Goal: Task Accomplishment & Management: Manage account settings

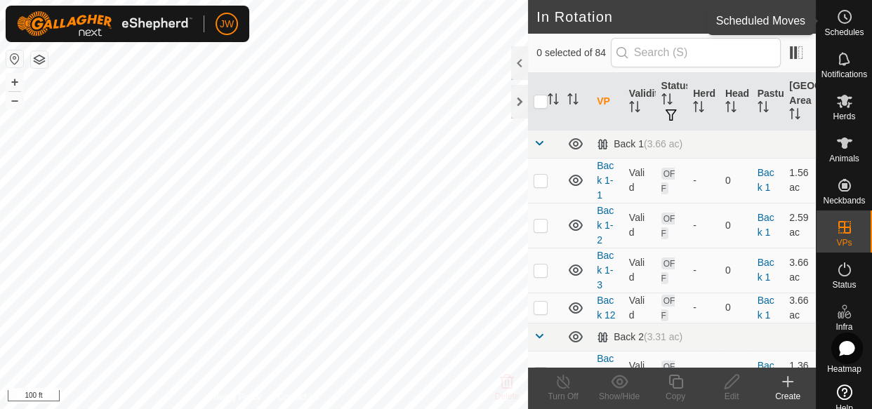
click at [839, 20] on circle at bounding box center [845, 17] width 13 height 13
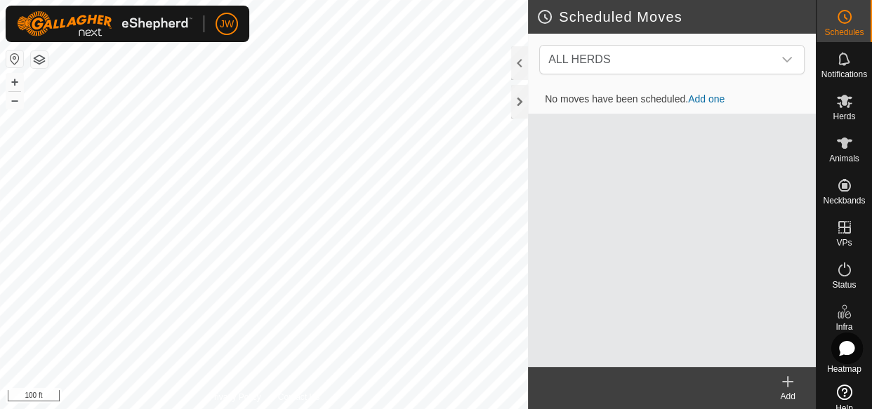
click at [702, 98] on link "Add one" at bounding box center [706, 98] width 37 height 11
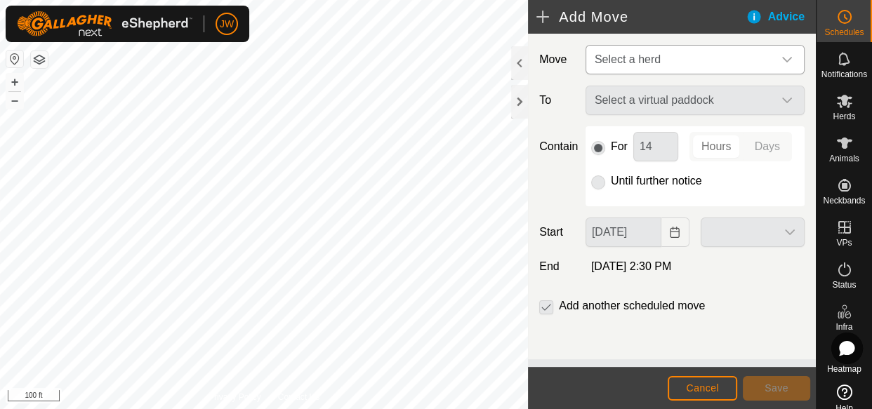
click at [646, 55] on span "Select a herd" at bounding box center [628, 59] width 66 height 12
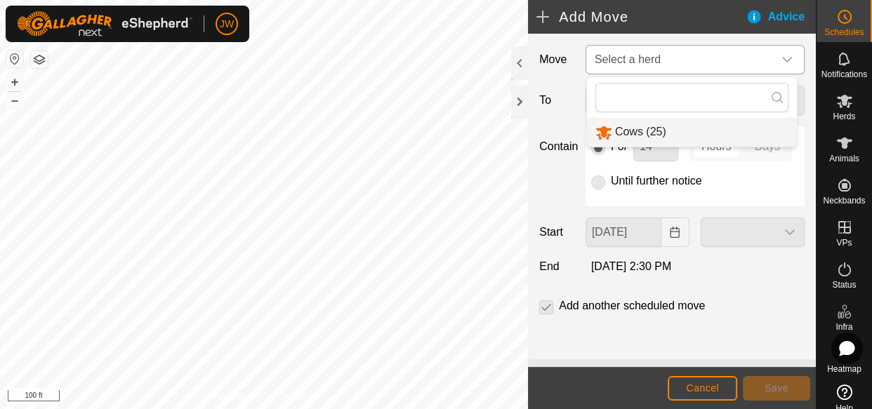
click at [619, 133] on li "Cows (25)" at bounding box center [692, 132] width 210 height 29
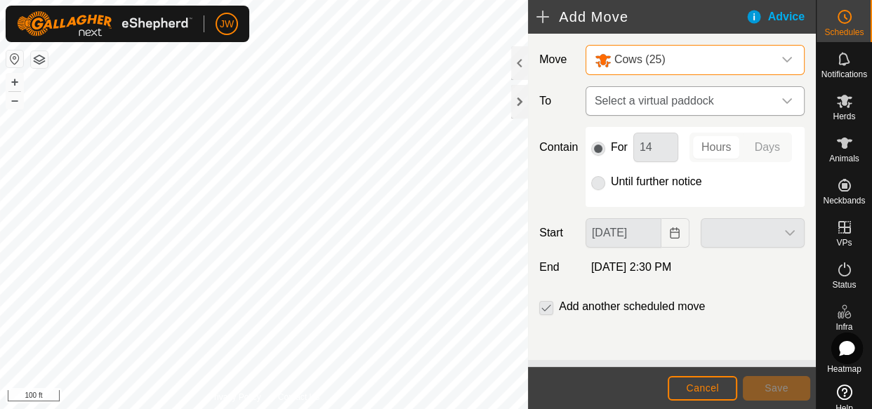
click at [695, 103] on span "Select a virtual paddock" at bounding box center [681, 101] width 184 height 28
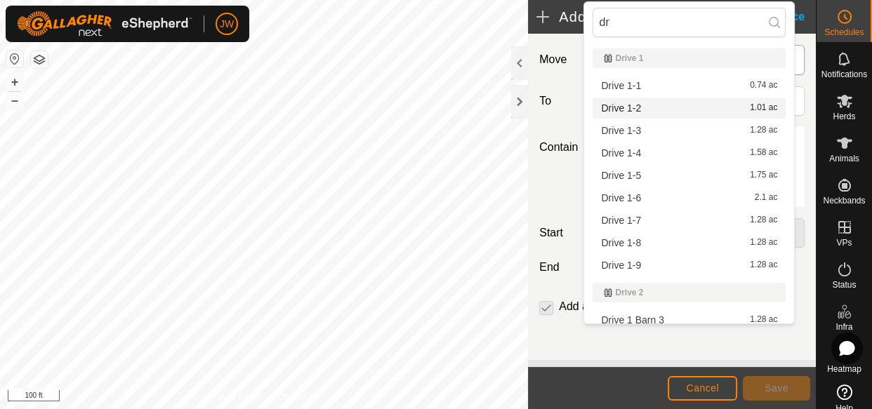
type input "dr"
click at [620, 105] on li "Drive 1-2 1.01 ac" at bounding box center [689, 108] width 193 height 21
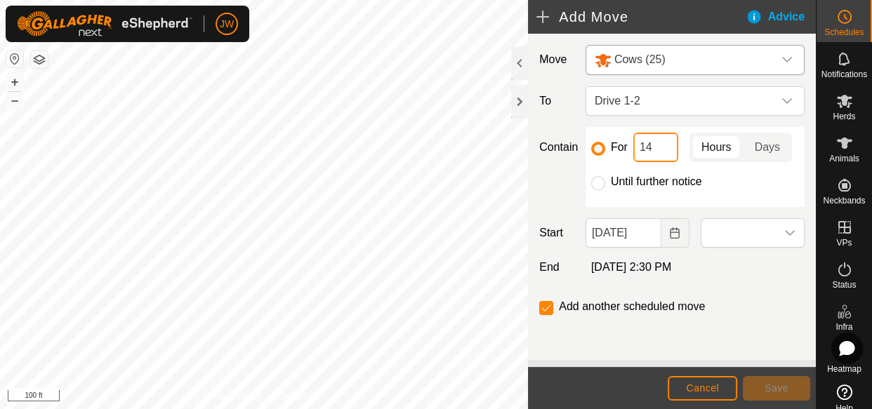
click at [649, 146] on input "14" at bounding box center [656, 147] width 45 height 29
type input "12"
click at [671, 239] on icon "Choose Date" at bounding box center [675, 233] width 9 height 11
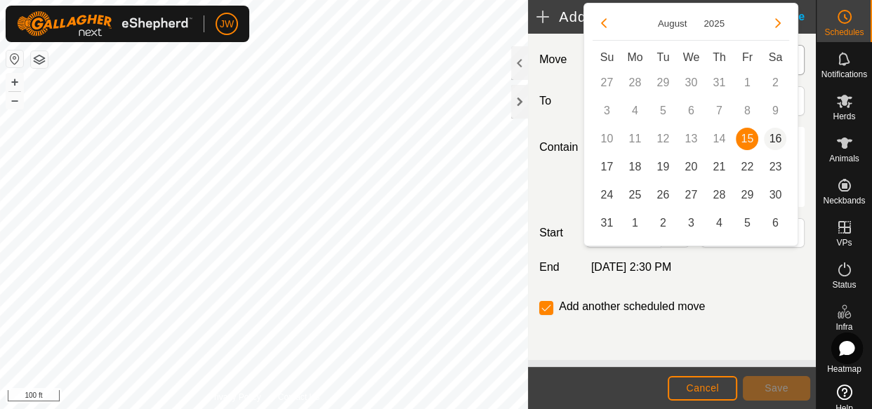
click at [773, 135] on span "16" at bounding box center [775, 139] width 22 height 22
type input "[DATE]"
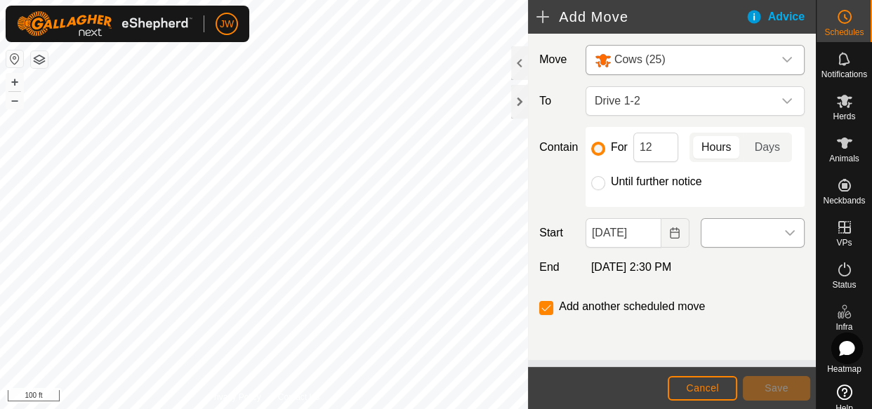
click at [785, 236] on icon "dropdown trigger" at bounding box center [790, 233] width 10 height 6
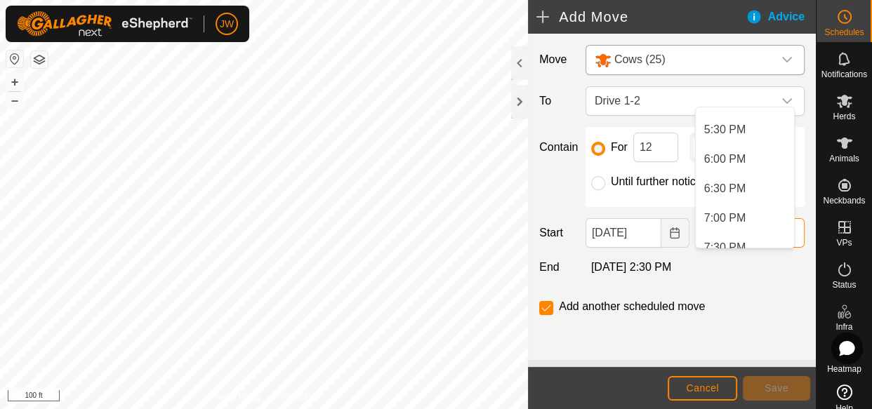
scroll to position [1025, 0]
click at [737, 157] on li "6:00 PM" at bounding box center [745, 159] width 98 height 28
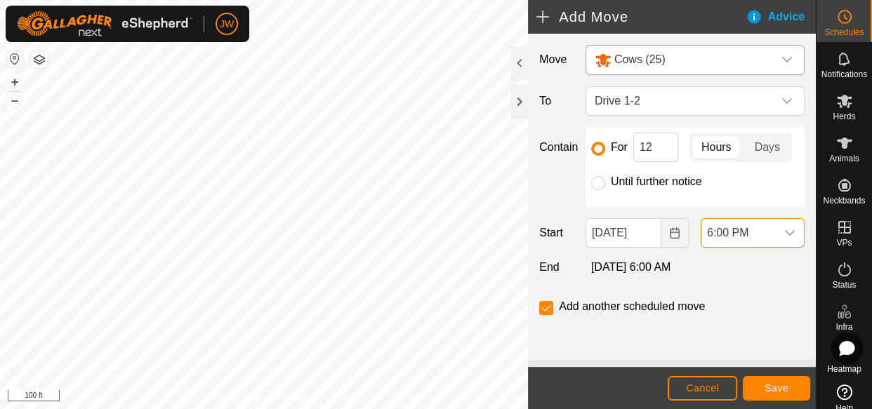
scroll to position [21, 0]
click at [772, 385] on span "Save" at bounding box center [777, 388] width 24 height 11
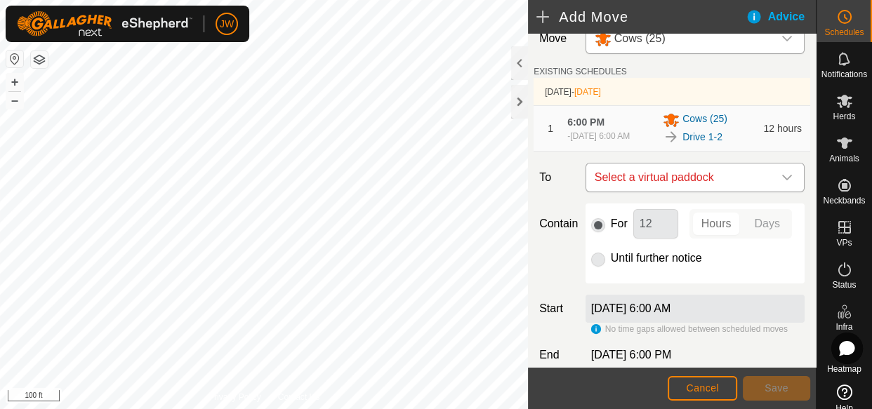
click at [782, 183] on icon "dropdown trigger" at bounding box center [787, 177] width 11 height 11
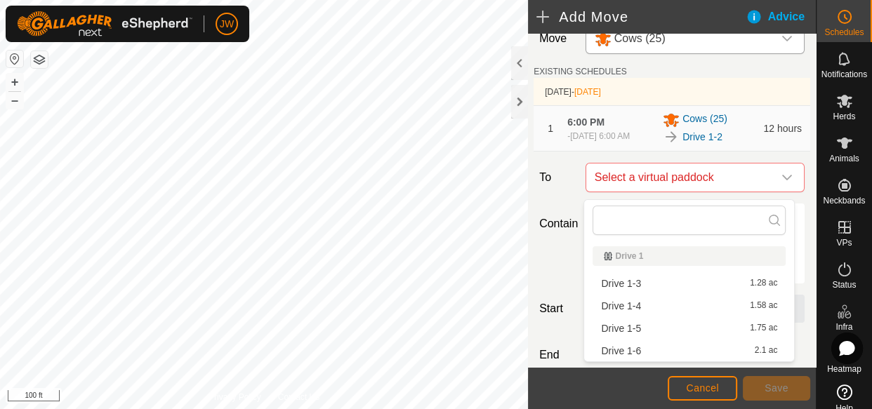
click at [640, 286] on li "Drive 1-3 1.28 ac" at bounding box center [689, 283] width 193 height 21
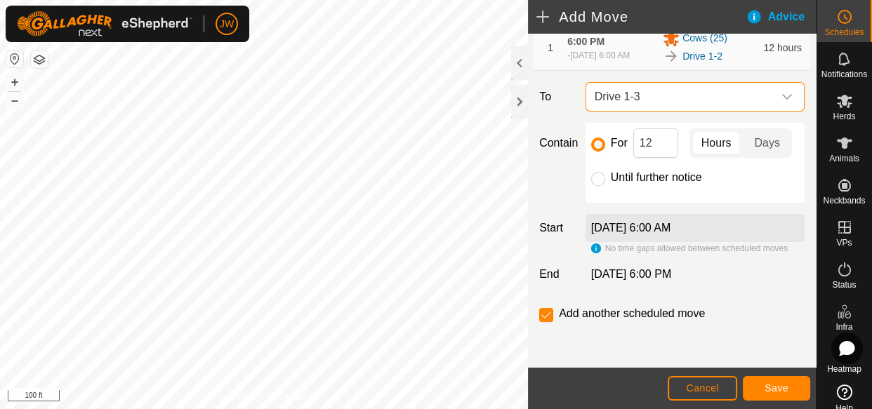
scroll to position [119, 0]
click at [773, 393] on span "Save" at bounding box center [777, 388] width 24 height 11
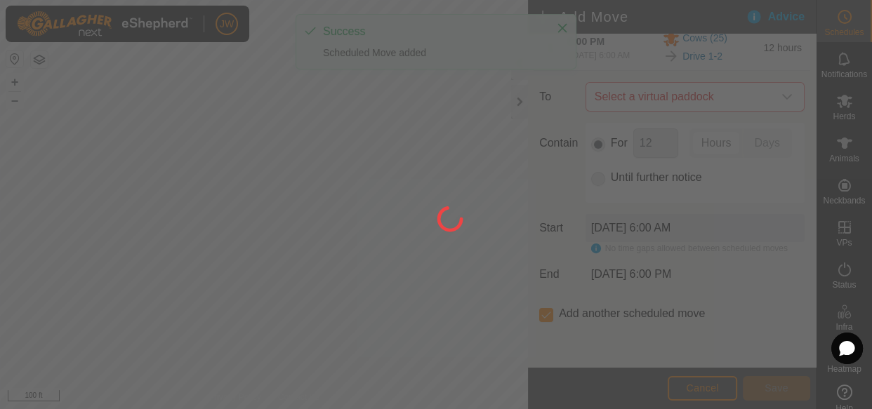
scroll to position [39, 0]
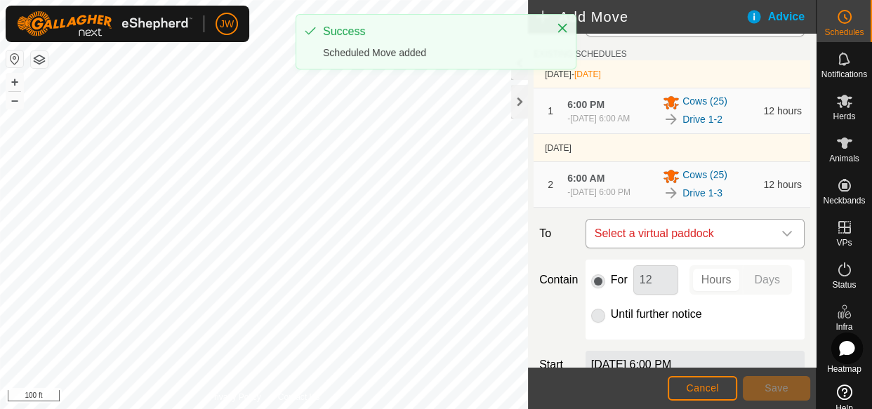
click at [673, 239] on span "Select a virtual paddock" at bounding box center [681, 234] width 184 height 28
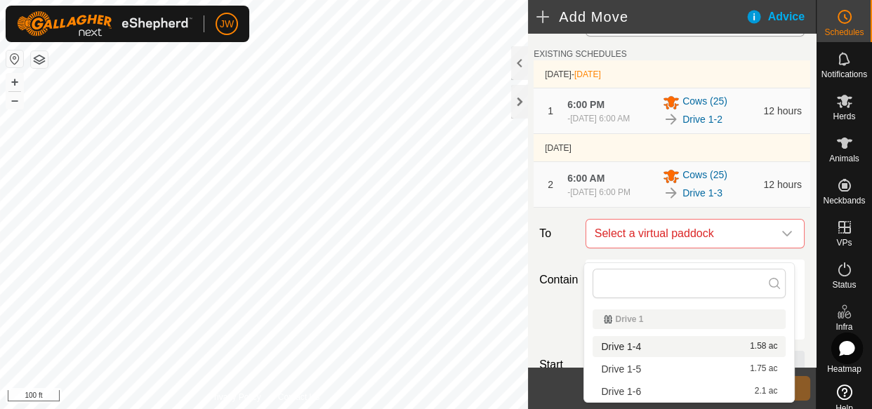
click at [641, 348] on li "Drive 1-4 1.58 ac" at bounding box center [689, 346] width 193 height 21
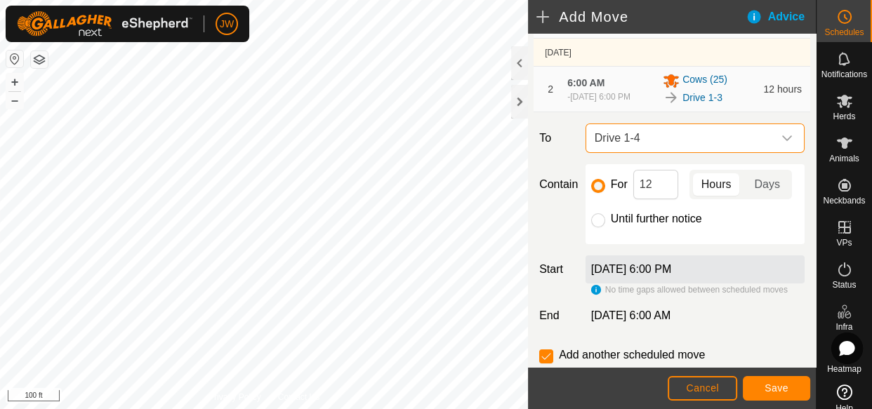
scroll to position [199, 0]
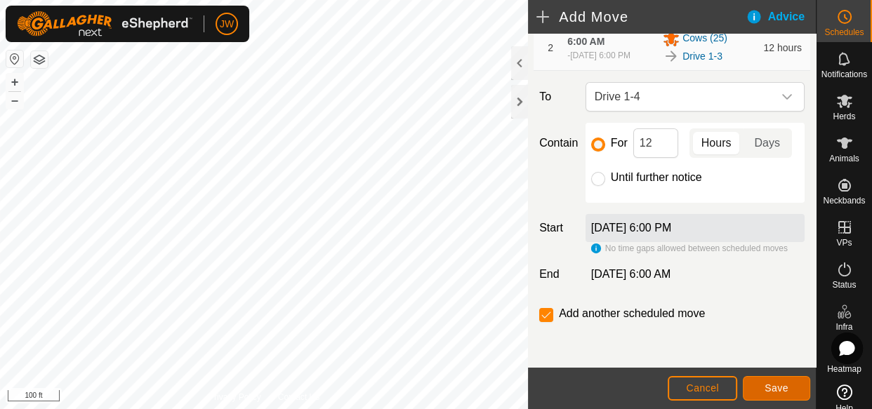
click at [780, 385] on span "Save" at bounding box center [777, 388] width 24 height 11
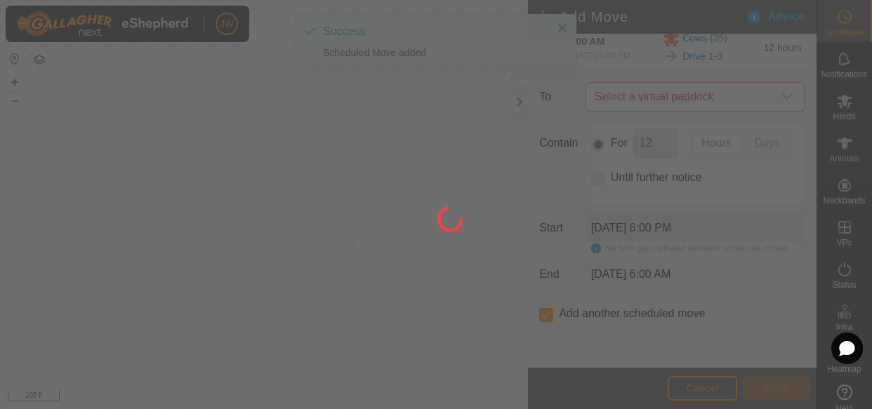
scroll to position [39, 0]
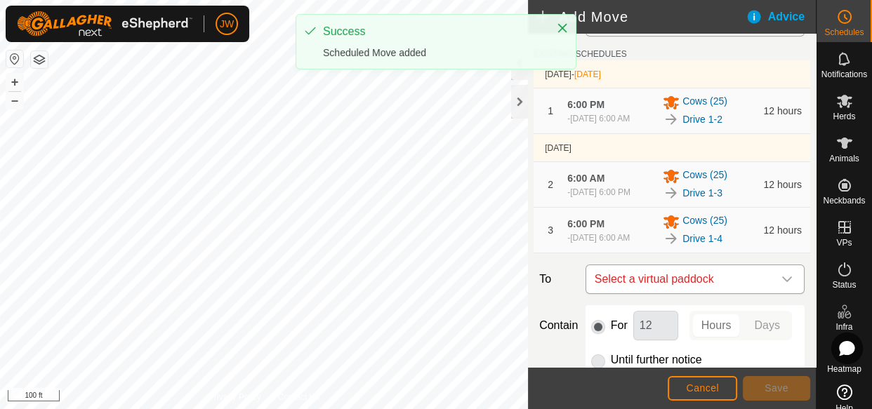
click at [726, 294] on span "Select a virtual paddock" at bounding box center [681, 279] width 184 height 28
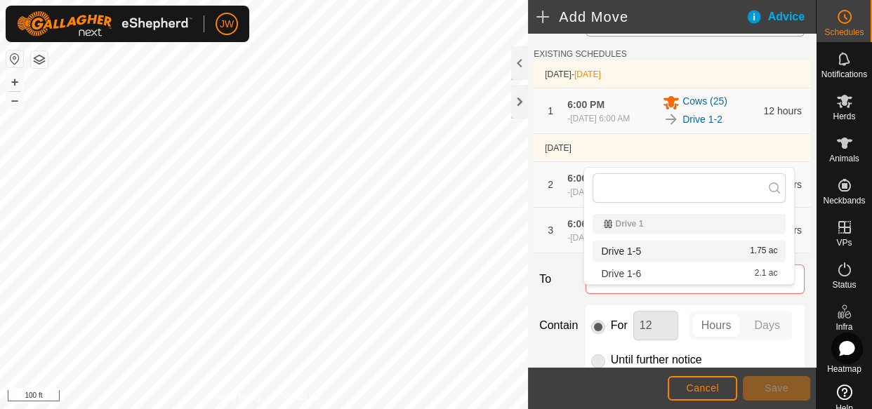
click at [648, 253] on li "Drive 1-5 1.75 ac" at bounding box center [689, 251] width 193 height 21
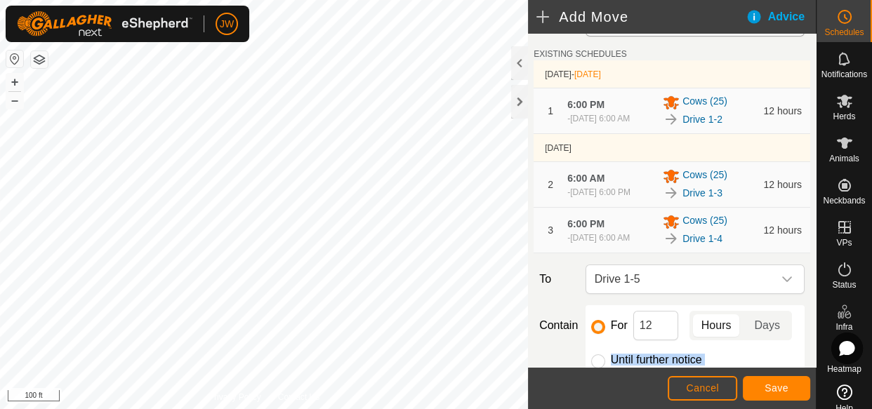
drag, startPoint x: 702, startPoint y: 355, endPoint x: 768, endPoint y: 391, distance: 75.1
click at [768, 391] on article "Add Move Advice Move Cows (25) EXISTING SCHEDULES [DATE] - [DATE] 1 6:00 PM - […" at bounding box center [672, 204] width 288 height 409
click at [768, 391] on span "Save" at bounding box center [777, 388] width 24 height 11
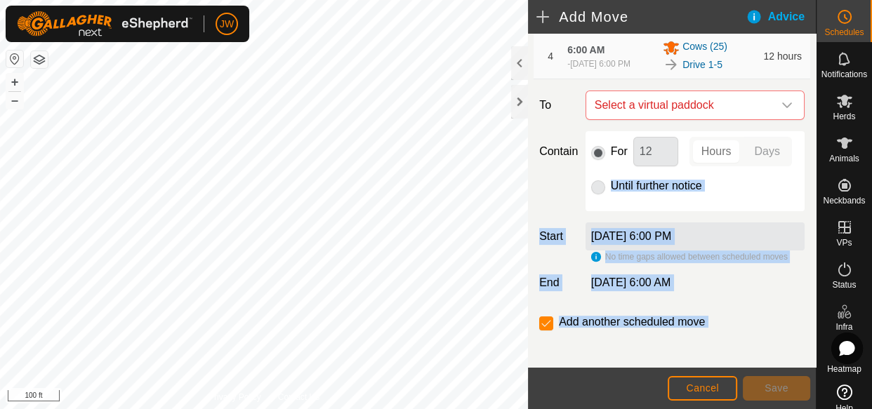
scroll to position [288, 0]
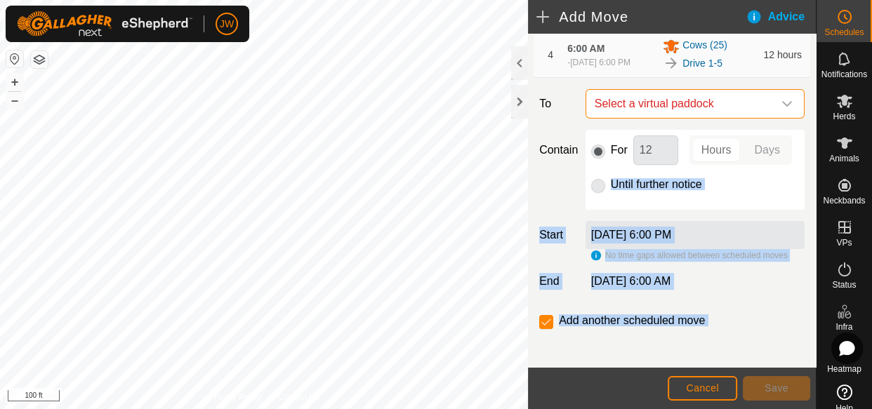
click at [761, 118] on span "Select a virtual paddock" at bounding box center [681, 104] width 184 height 28
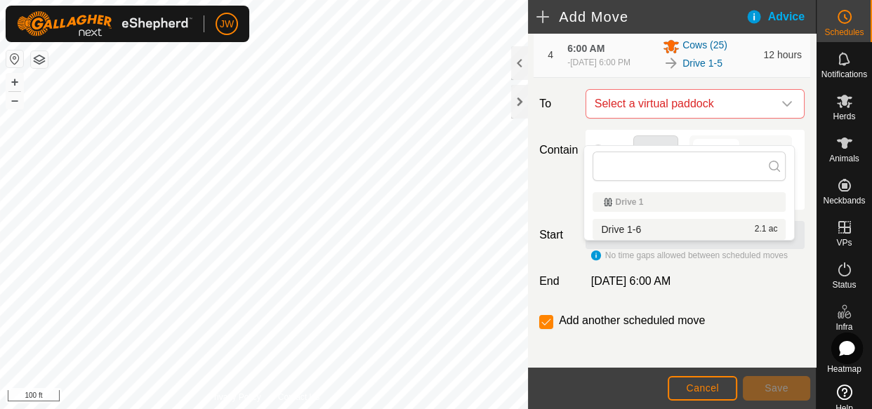
click at [652, 230] on li "Drive 1-6 2.1 ac" at bounding box center [689, 229] width 193 height 21
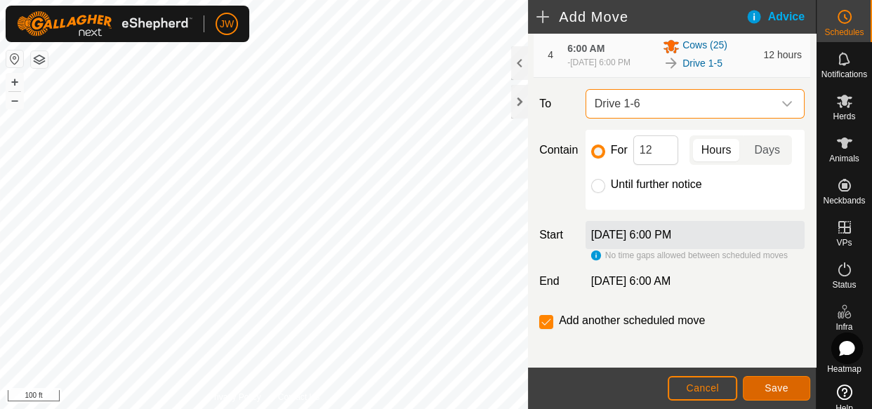
click at [776, 384] on span "Save" at bounding box center [777, 388] width 24 height 11
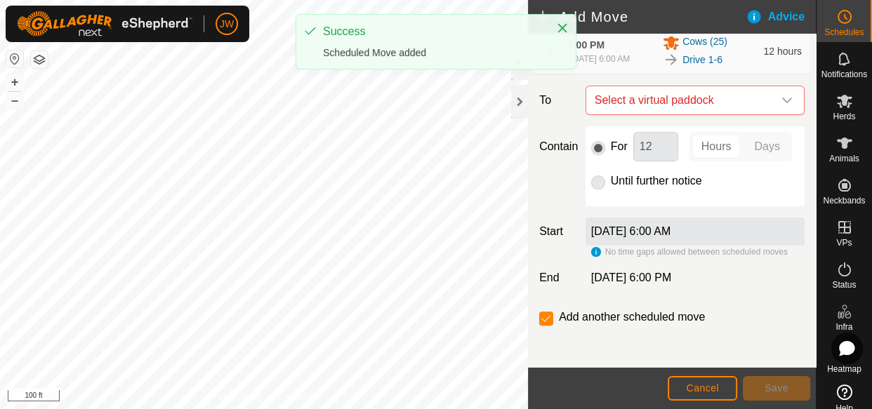
scroll to position [352, 0]
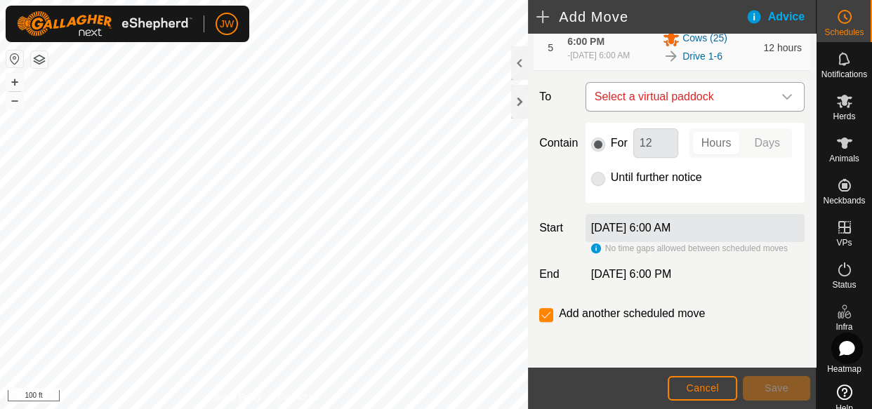
click at [773, 111] on div "dropdown trigger" at bounding box center [787, 97] width 28 height 28
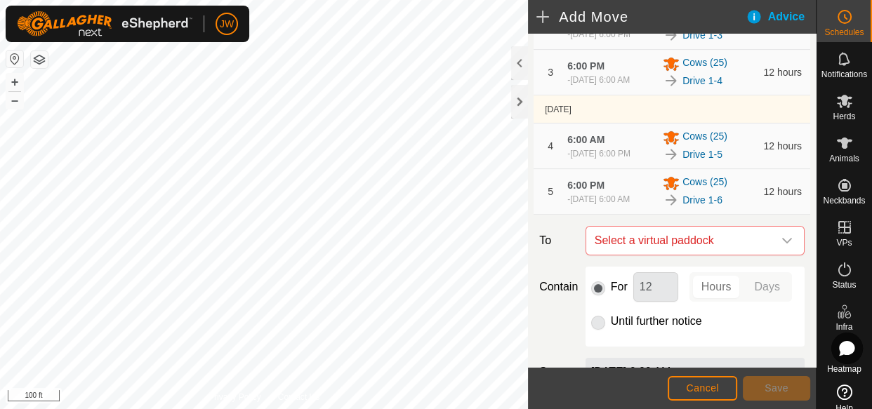
scroll to position [200, 0]
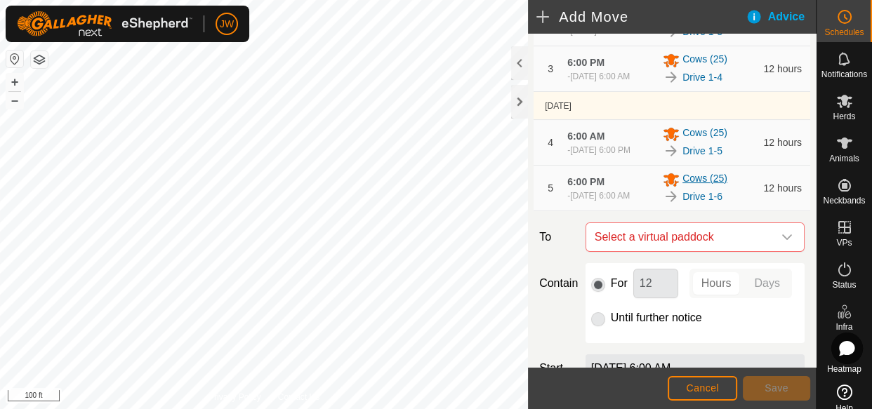
click at [681, 188] on div "Cows (25)" at bounding box center [709, 179] width 92 height 17
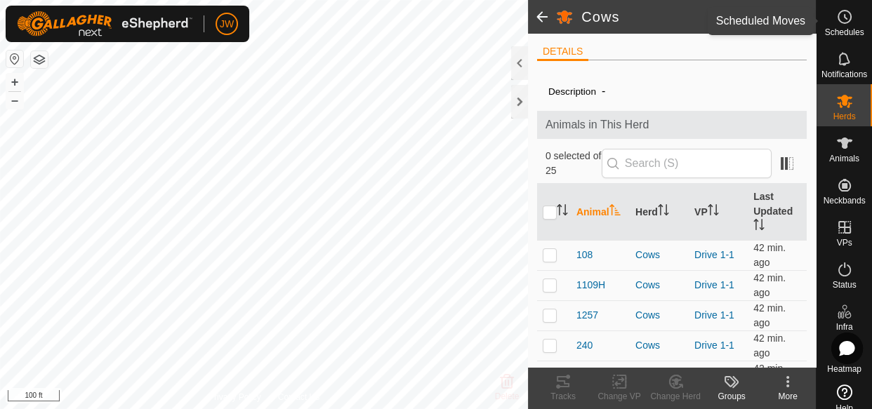
click at [841, 20] on icon at bounding box center [845, 16] width 17 height 17
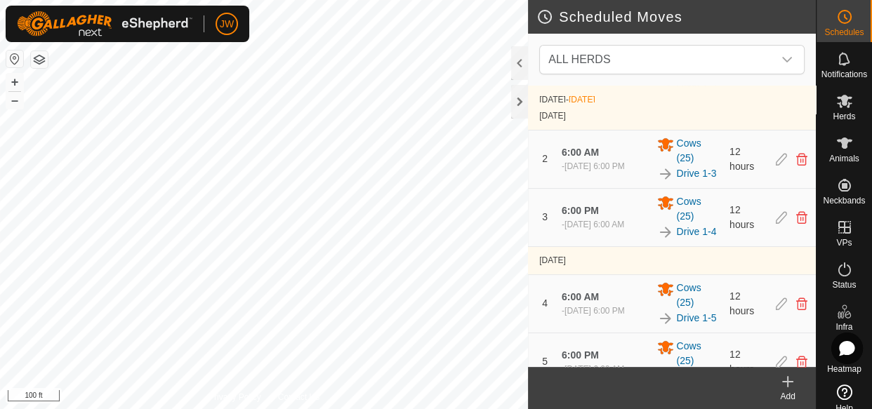
scroll to position [93, 0]
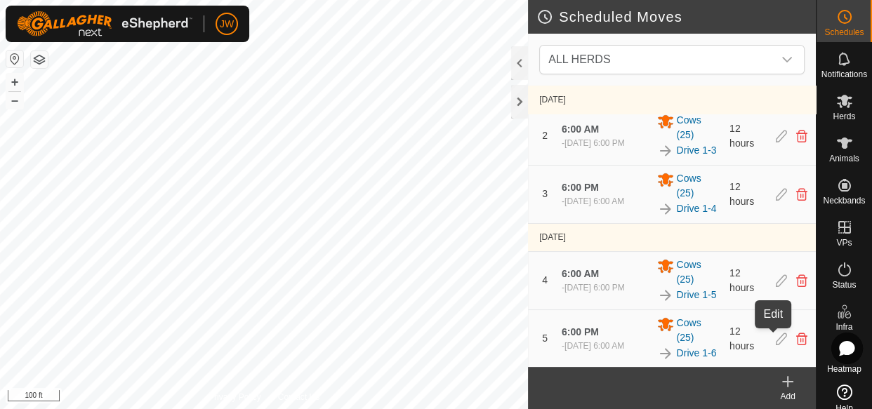
click at [776, 338] on icon at bounding box center [781, 339] width 11 height 13
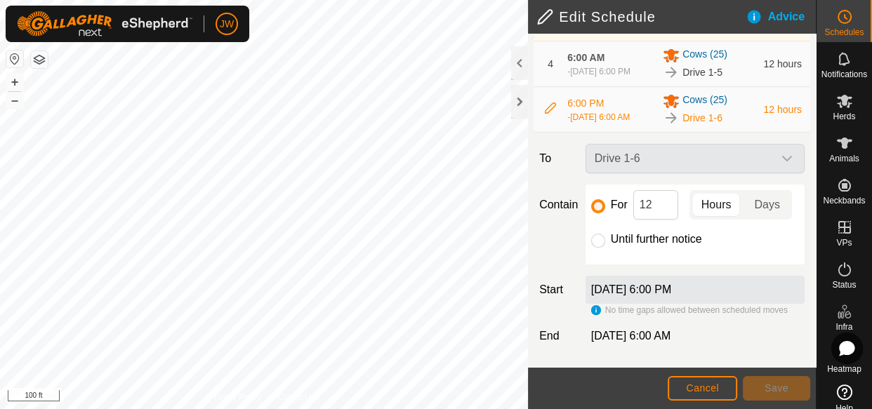
scroll to position [339, 0]
click at [706, 144] on div "Drive 1-6" at bounding box center [695, 158] width 230 height 29
click at [775, 144] on div "Drive 1-6" at bounding box center [695, 158] width 230 height 29
click at [594, 242] on input "Until further notice" at bounding box center [598, 241] width 14 height 14
radio input "true"
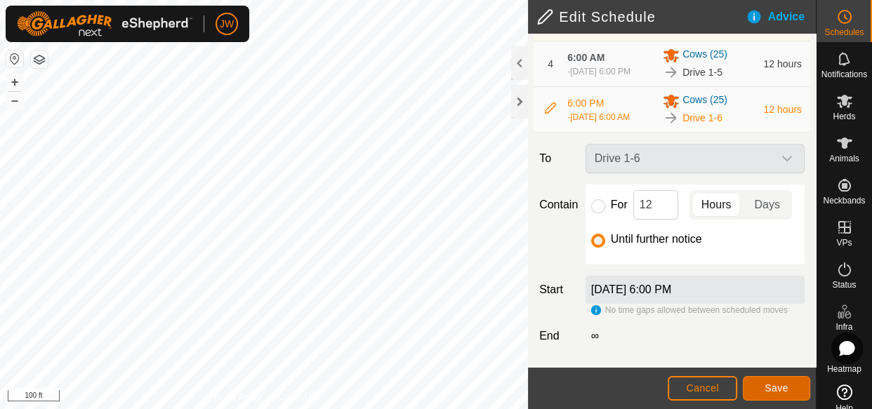
click at [785, 383] on span "Save" at bounding box center [777, 388] width 24 height 11
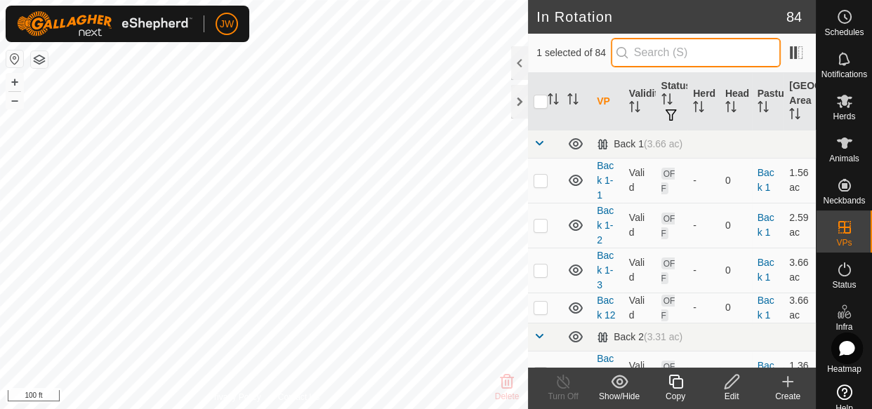
click at [657, 54] on input "text" at bounding box center [696, 52] width 170 height 29
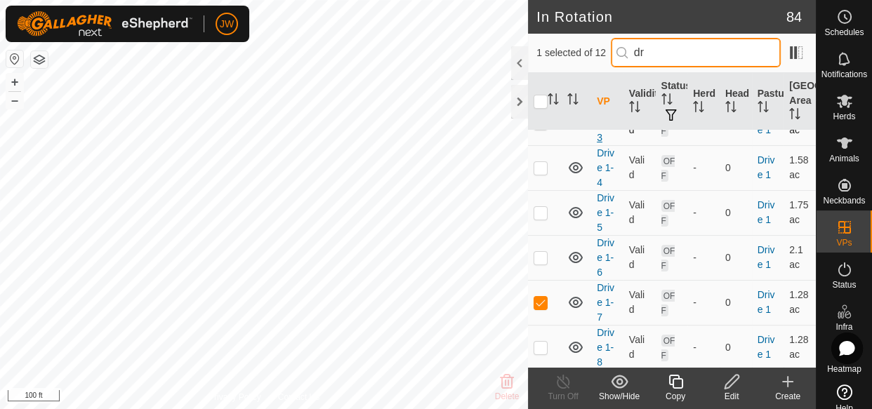
scroll to position [164, 0]
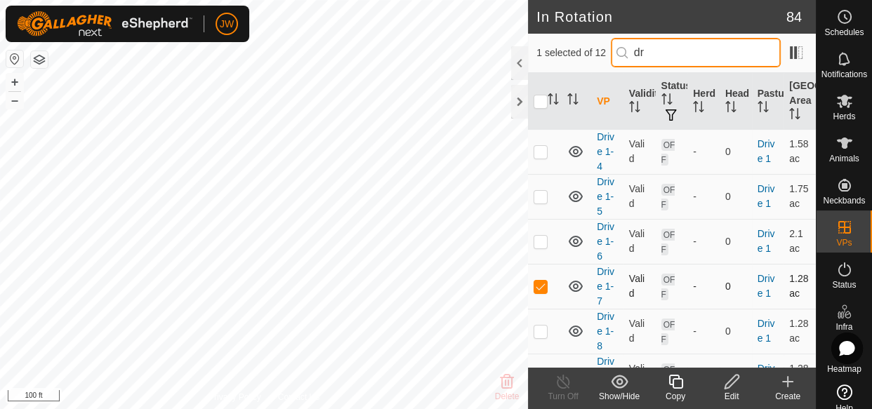
type input "dr"
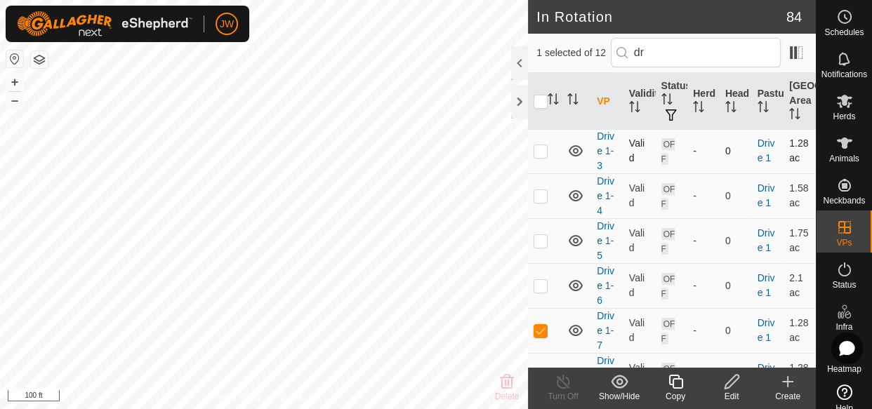
scroll to position [120, 0]
click at [541, 281] on p-checkbox at bounding box center [541, 285] width 14 height 11
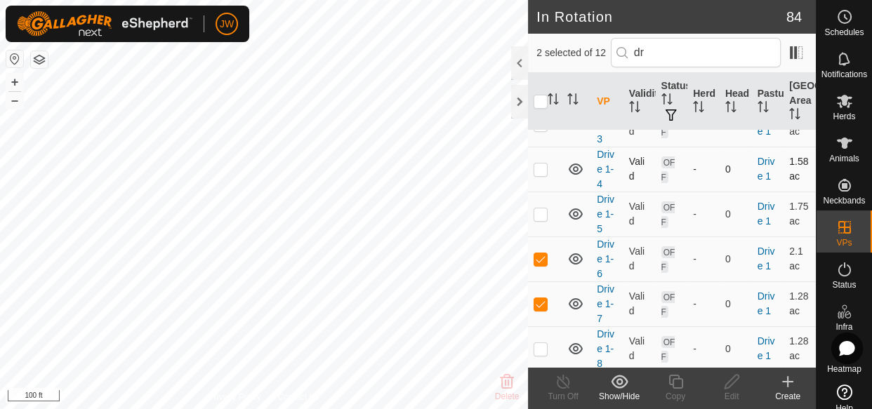
scroll to position [147, 0]
click at [541, 259] on p-checkbox at bounding box center [541, 257] width 14 height 11
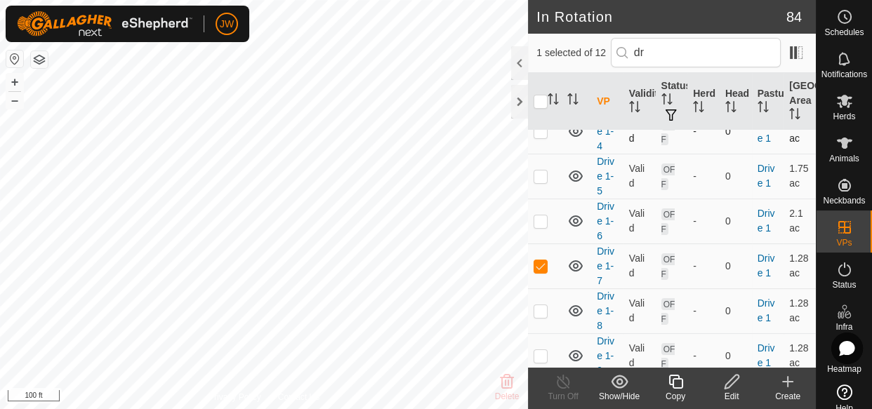
scroll to position [185, 0]
click at [542, 218] on p-checkbox at bounding box center [541, 220] width 14 height 11
checkbox input "true"
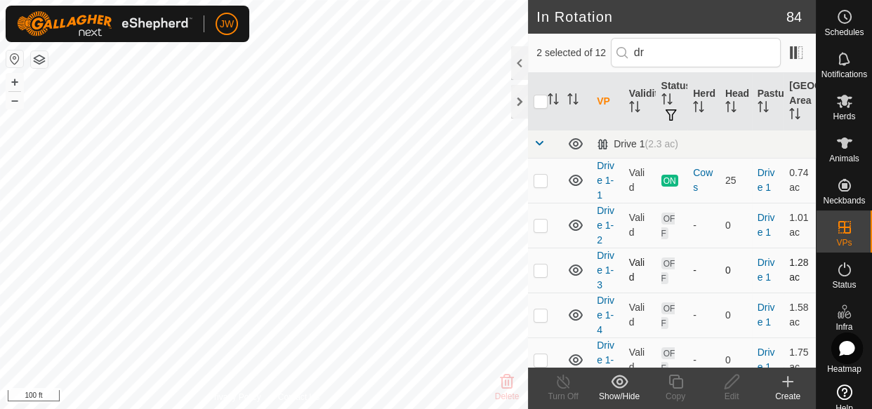
click at [542, 272] on p-checkbox at bounding box center [541, 270] width 14 height 11
click at [539, 265] on p-checkbox at bounding box center [541, 270] width 14 height 11
checkbox input "false"
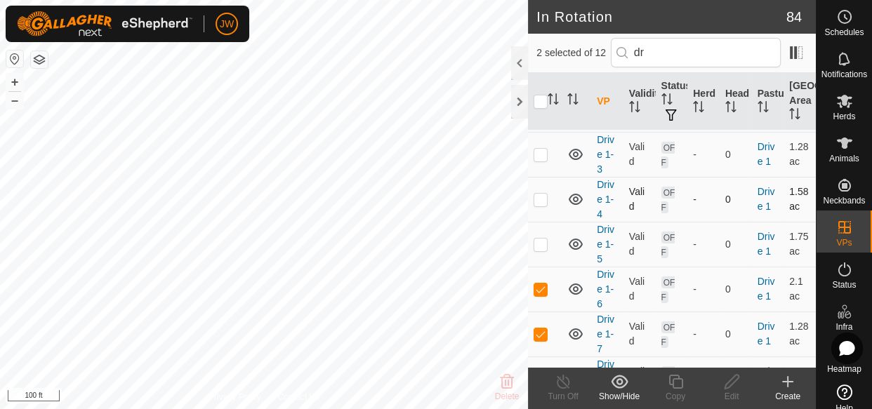
scroll to position [126, 0]
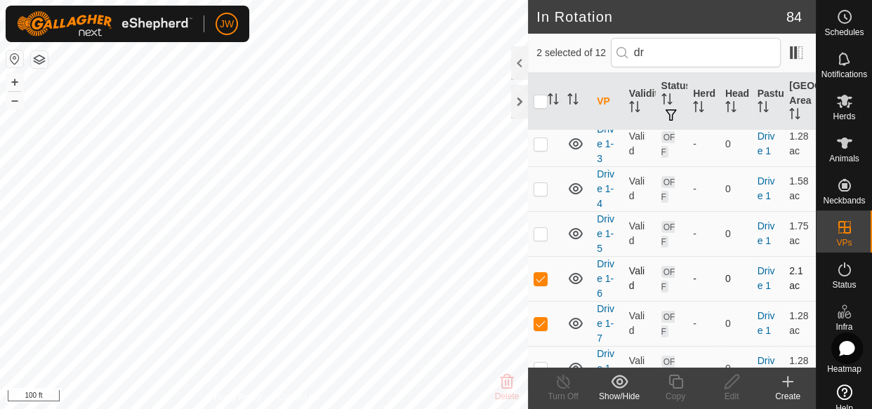
click at [541, 277] on p-checkbox at bounding box center [541, 278] width 14 height 11
checkbox input "false"
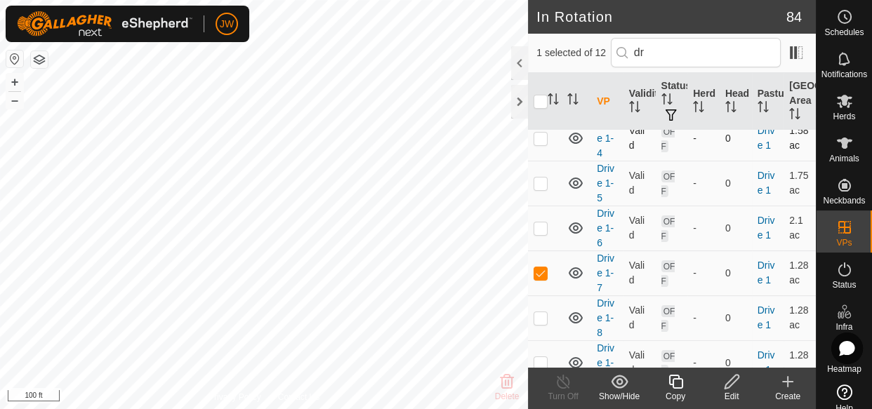
scroll to position [178, 0]
click at [845, 23] on icon at bounding box center [845, 16] width 17 height 17
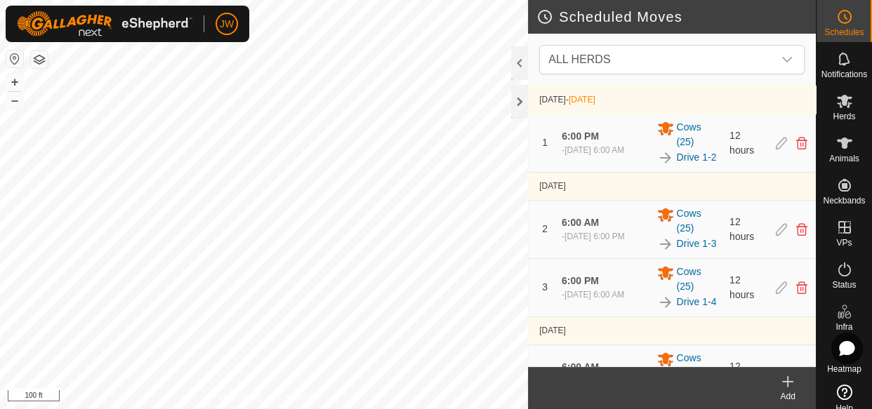
scroll to position [81, 0]
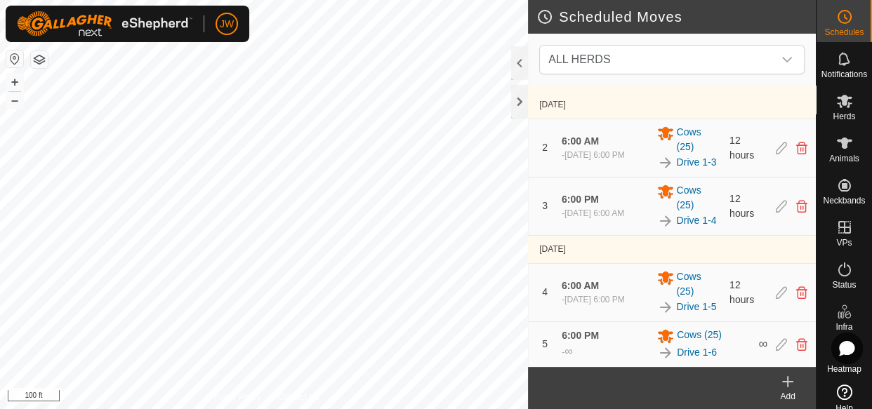
click at [789, 386] on icon at bounding box center [788, 382] width 17 height 17
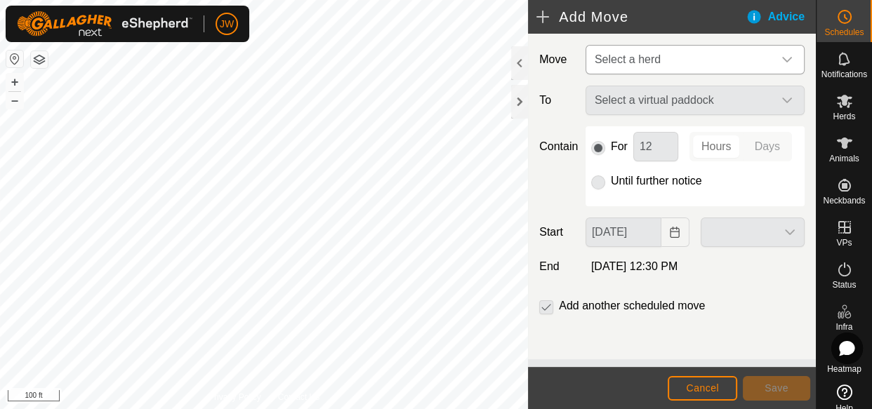
click at [782, 62] on icon "dropdown trigger" at bounding box center [787, 60] width 10 height 6
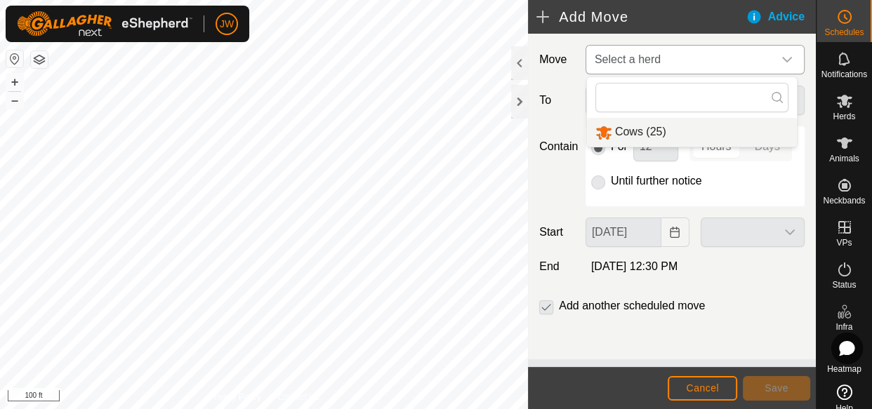
click at [646, 126] on li "Cows (25)" at bounding box center [692, 132] width 210 height 29
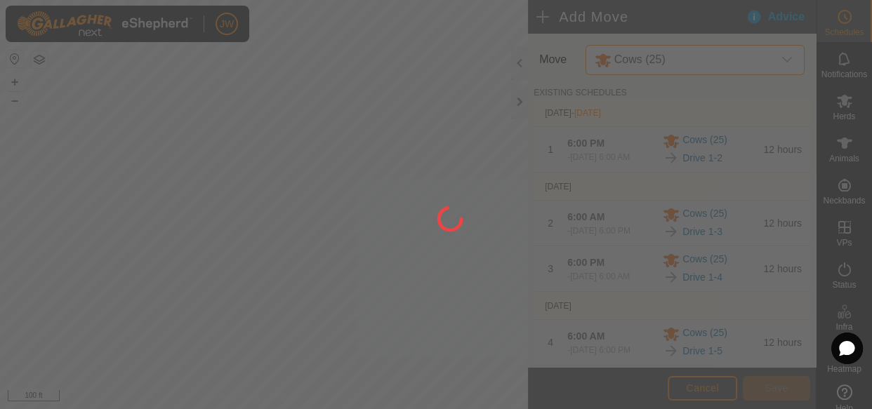
type input "[DATE]"
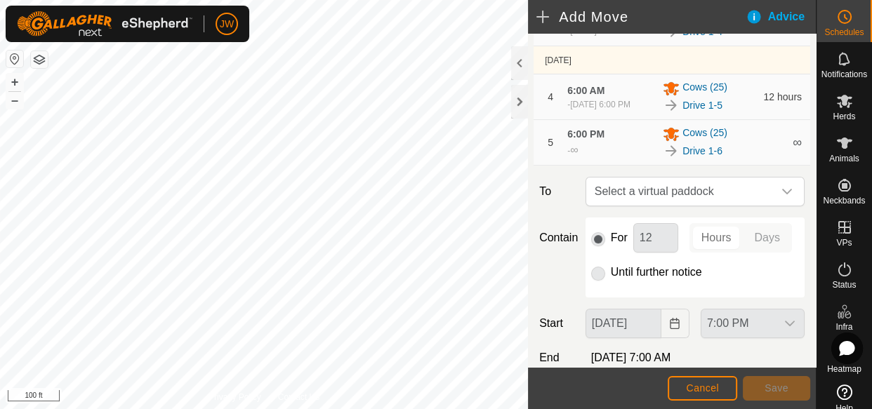
scroll to position [256, 0]
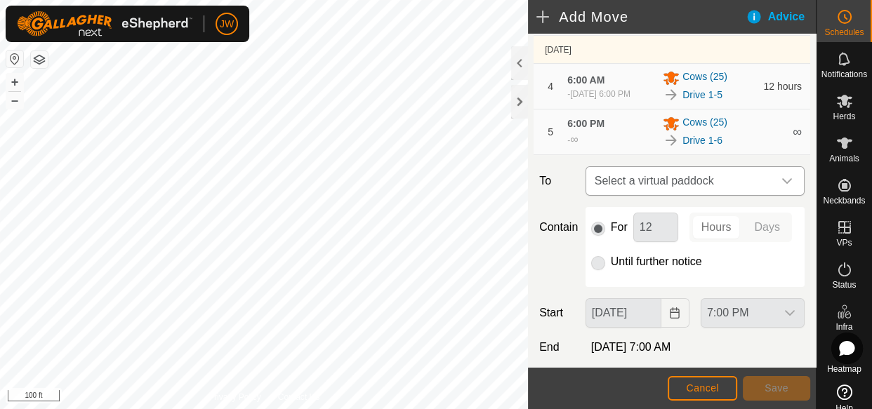
click at [782, 187] on icon "dropdown trigger" at bounding box center [787, 181] width 11 height 11
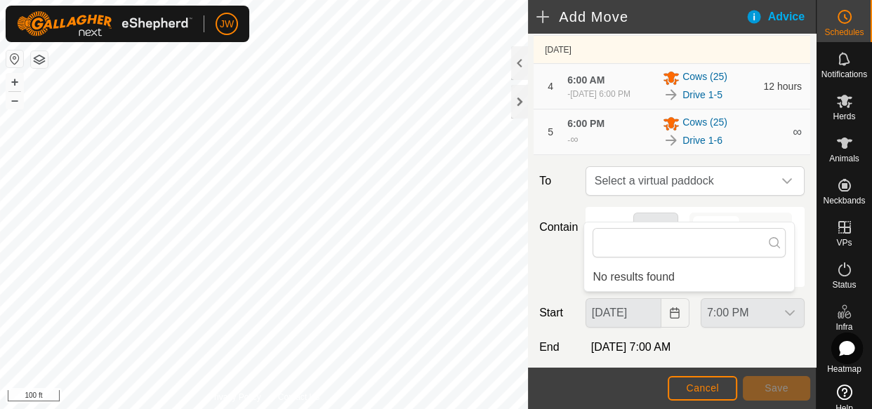
click at [724, 270] on div "Until further notice" at bounding box center [695, 262] width 208 height 17
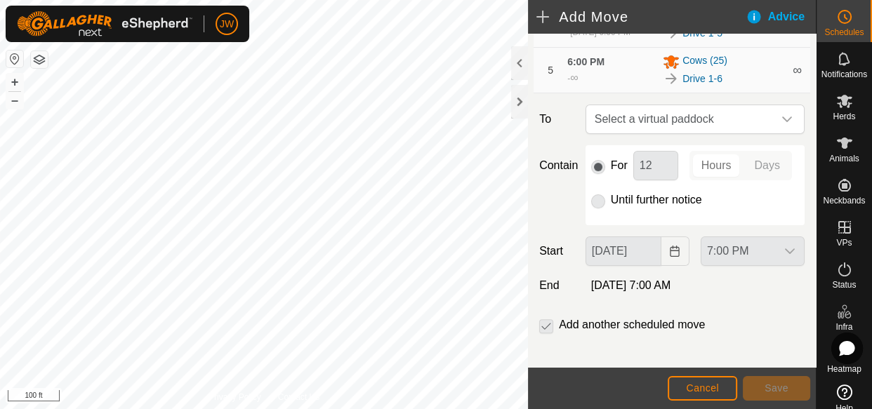
scroll to position [317, 0]
click at [701, 387] on span "Cancel" at bounding box center [702, 388] width 33 height 11
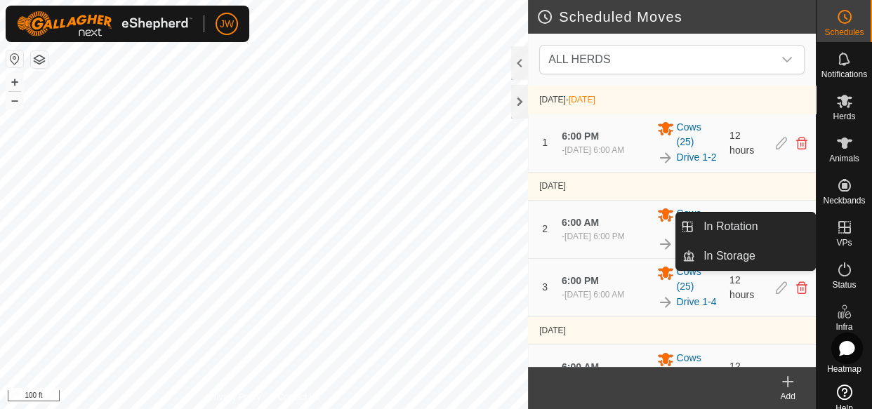
click at [841, 230] on icon at bounding box center [845, 227] width 17 height 17
click at [746, 235] on link "In Rotation" at bounding box center [755, 227] width 120 height 28
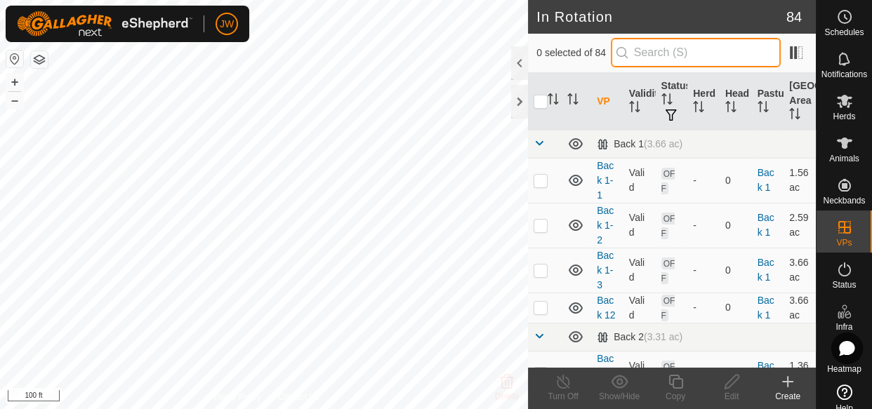
click at [649, 52] on input "text" at bounding box center [696, 52] width 170 height 29
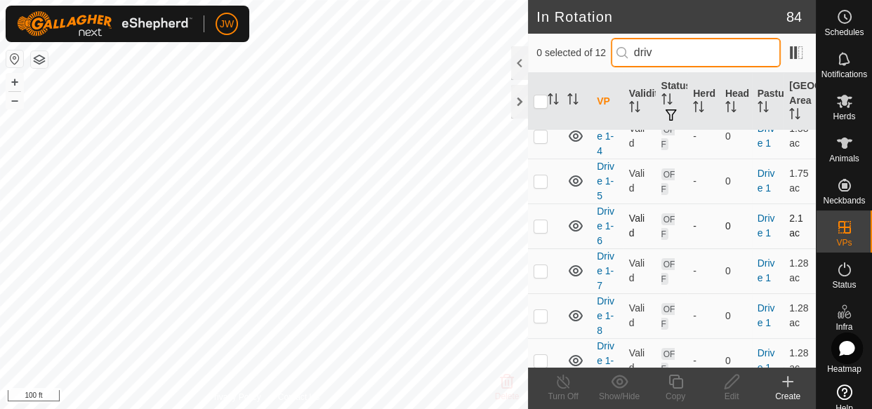
scroll to position [197, 0]
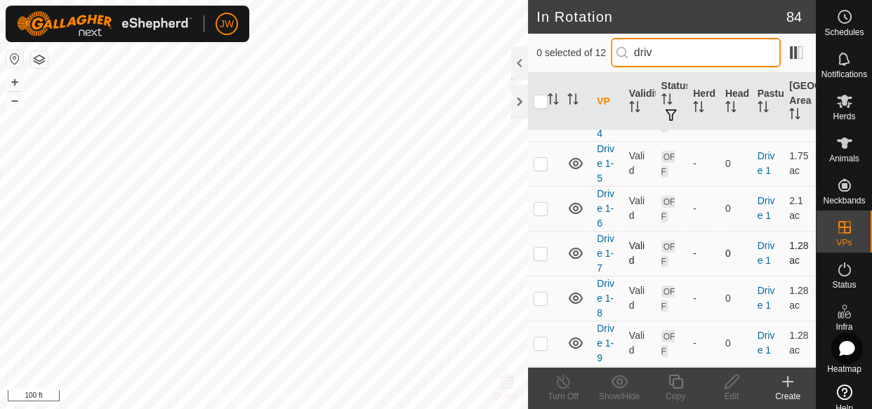
type input "driv"
click at [543, 254] on tbody "Drive 1 (2.3 ac) Drive 1-1 Valid ON Cows 25 Drive 1 0.74 ac Drive 1-2 Valid OFF…" at bounding box center [672, 259] width 288 height 653
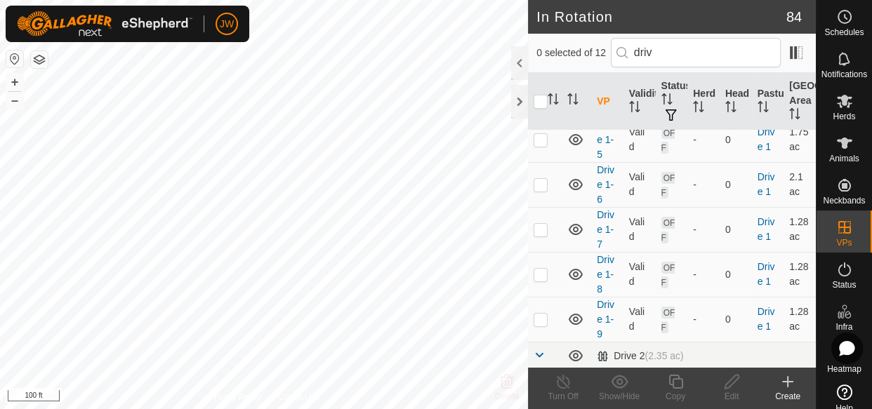
scroll to position [227, 0]
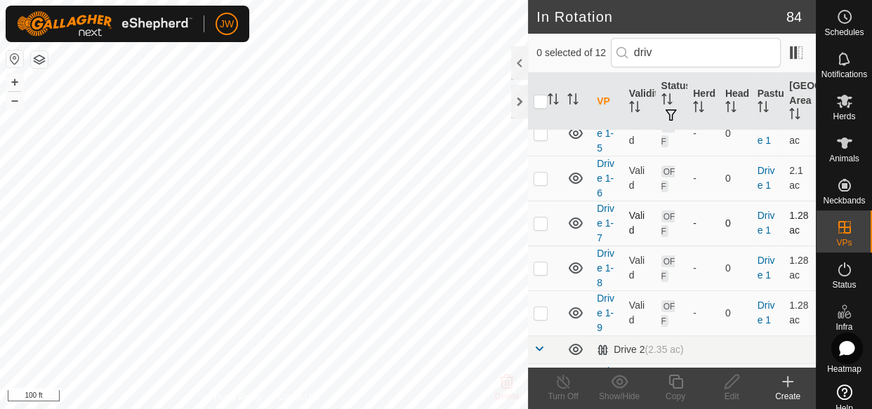
click at [541, 226] on p-checkbox at bounding box center [541, 223] width 14 height 11
checkbox input "true"
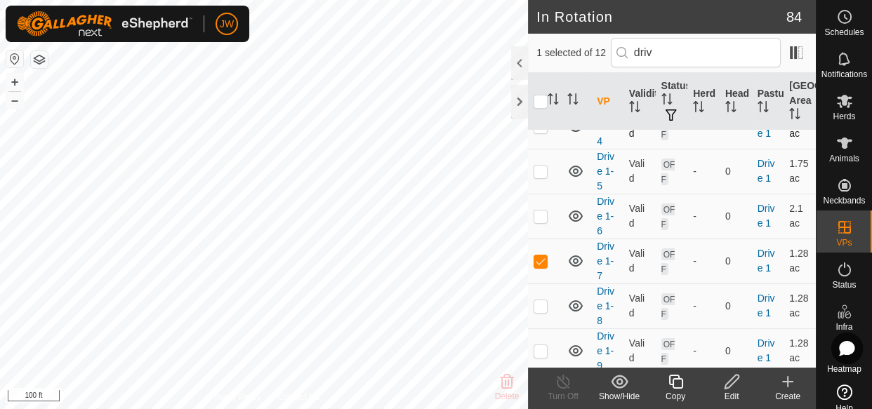
scroll to position [194, 0]
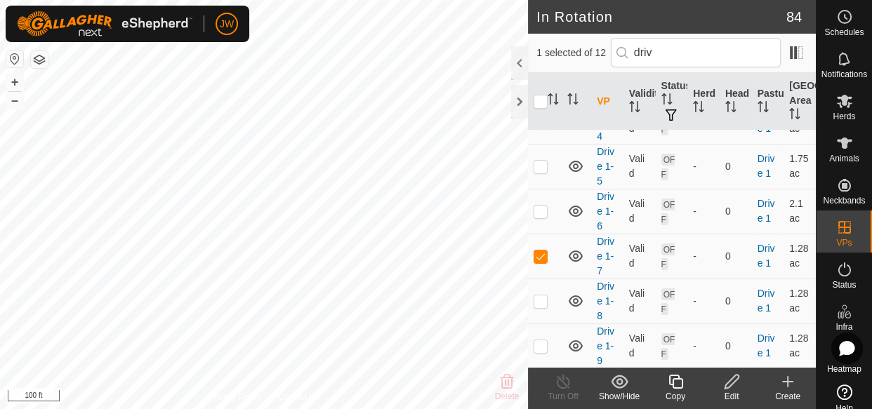
click at [730, 380] on icon at bounding box center [732, 382] width 14 height 14
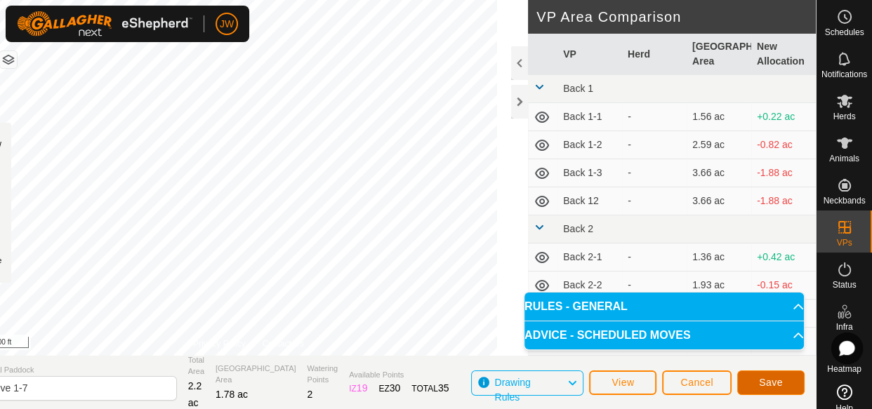
click at [763, 379] on span "Save" at bounding box center [771, 382] width 24 height 11
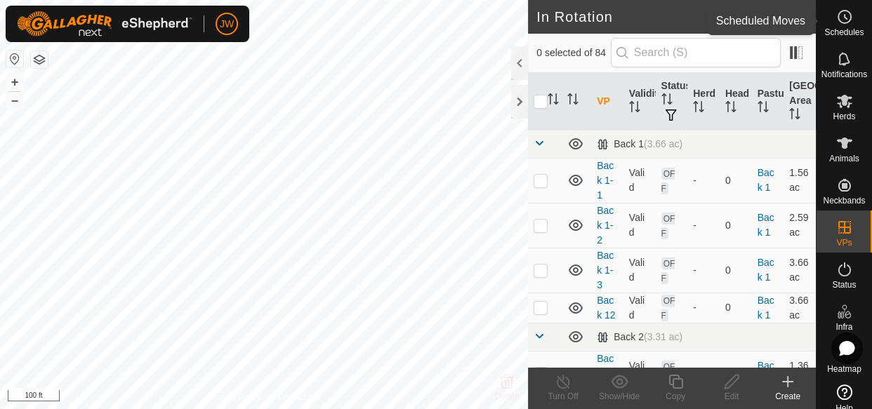
click at [839, 20] on circle at bounding box center [845, 17] width 13 height 13
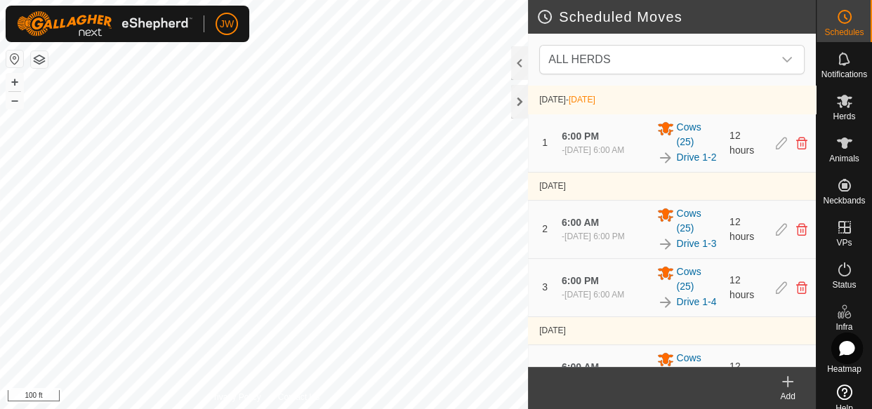
scroll to position [81, 0]
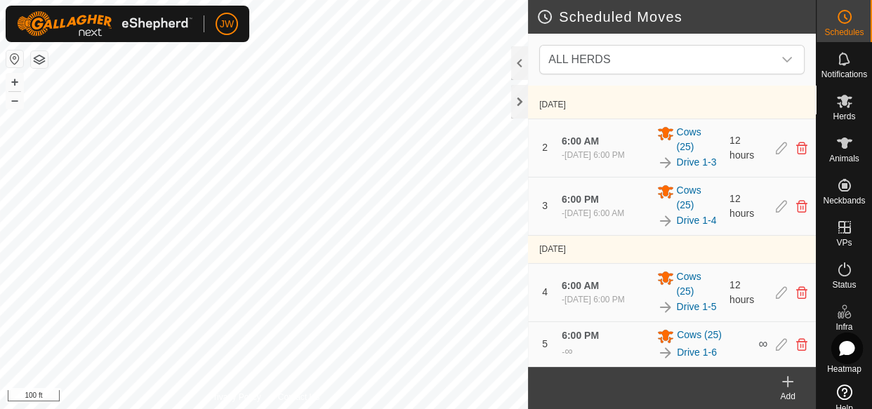
click at [783, 377] on icon at bounding box center [788, 382] width 17 height 17
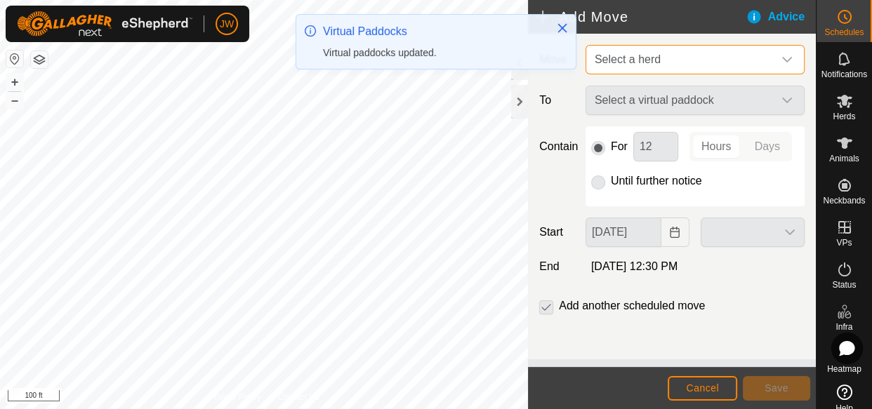
click at [761, 60] on span "Select a herd" at bounding box center [681, 60] width 184 height 28
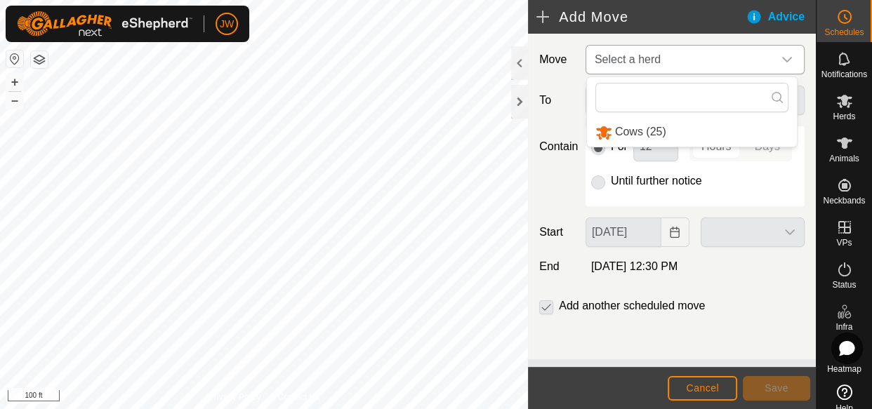
click at [662, 126] on li "Cows (25)" at bounding box center [692, 132] width 210 height 29
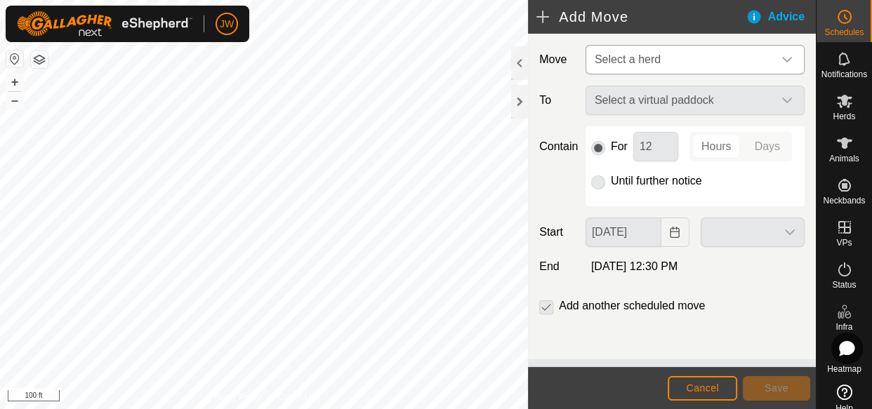
type input "[DATE]"
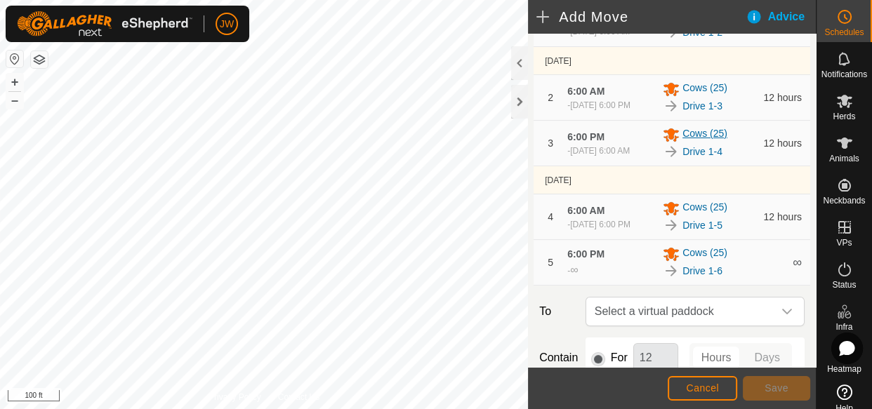
scroll to position [383, 0]
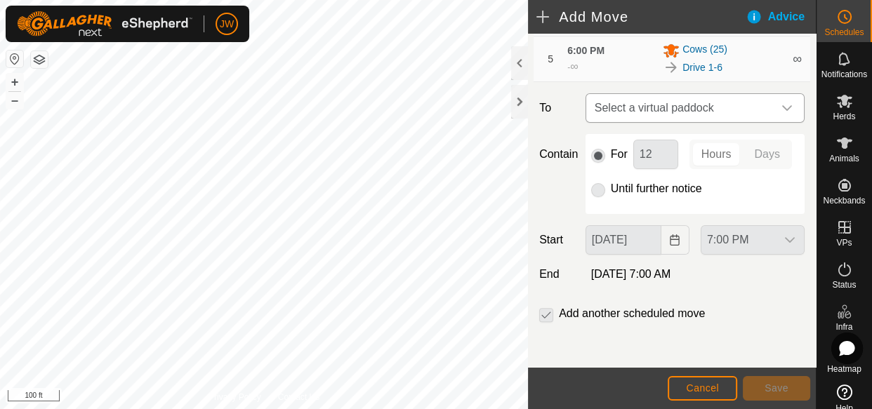
click at [696, 94] on span "Select a virtual paddock" at bounding box center [681, 108] width 184 height 28
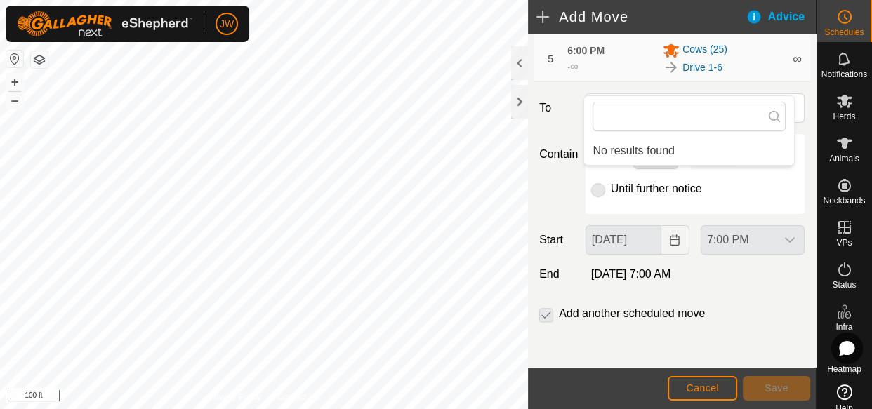
scroll to position [0, 7]
click at [667, 370] on article "Add Move Advice Move Cows (25) EXISTING SCHEDULES [DATE] - [DATE] 1 6:00 PM - […" at bounding box center [672, 204] width 288 height 409
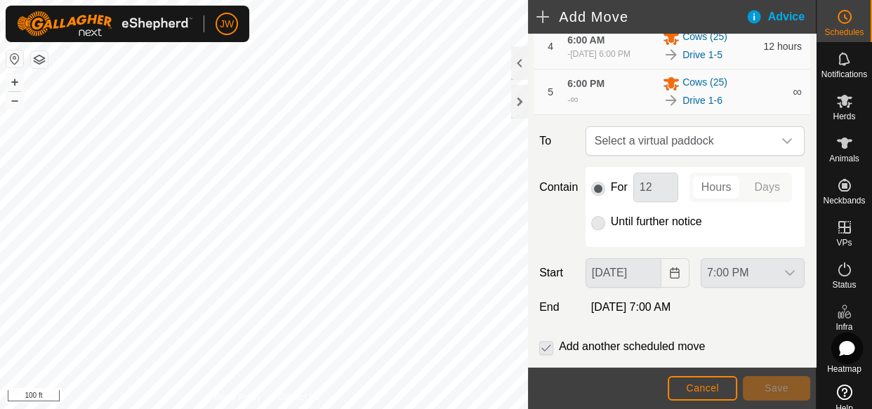
scroll to position [291, 0]
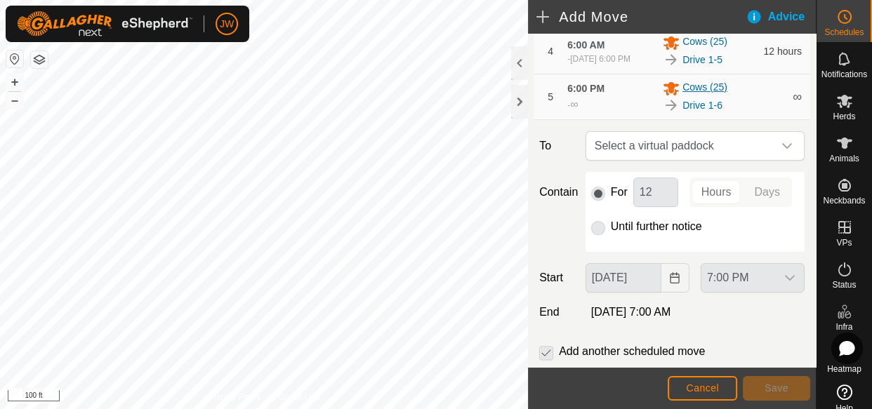
click at [710, 97] on span "Cows (25)" at bounding box center [705, 88] width 45 height 17
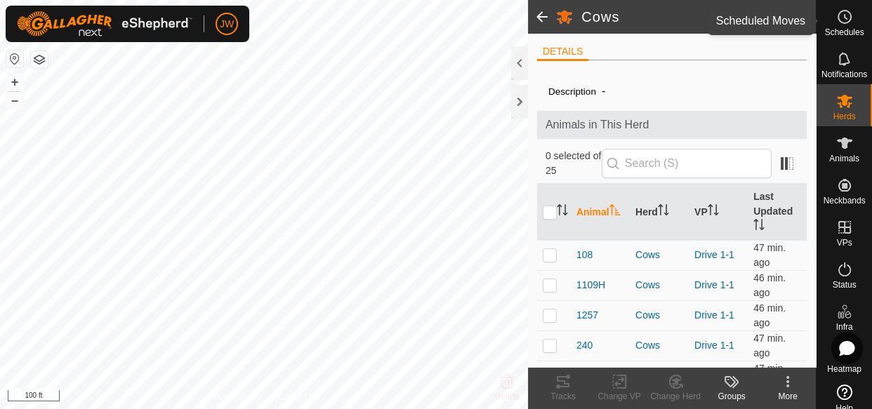
click at [843, 20] on icon at bounding box center [845, 16] width 17 height 17
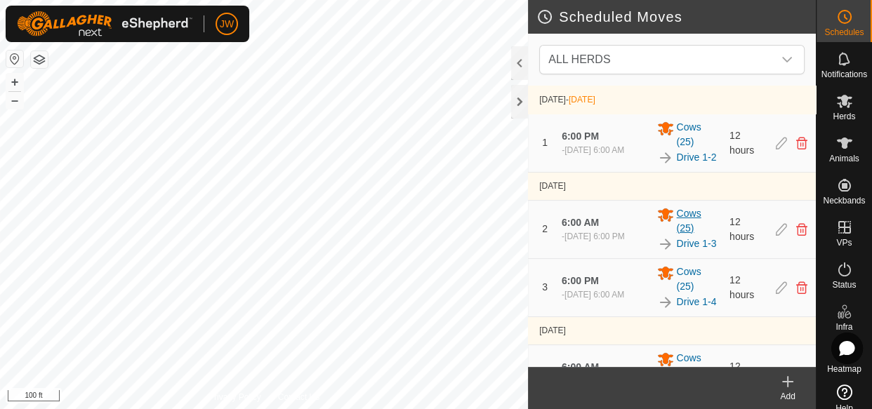
scroll to position [81, 0]
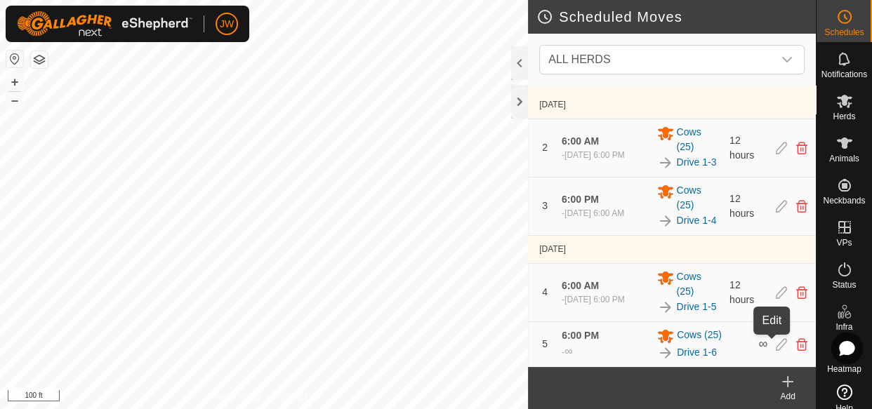
click at [776, 345] on icon at bounding box center [781, 345] width 11 height 13
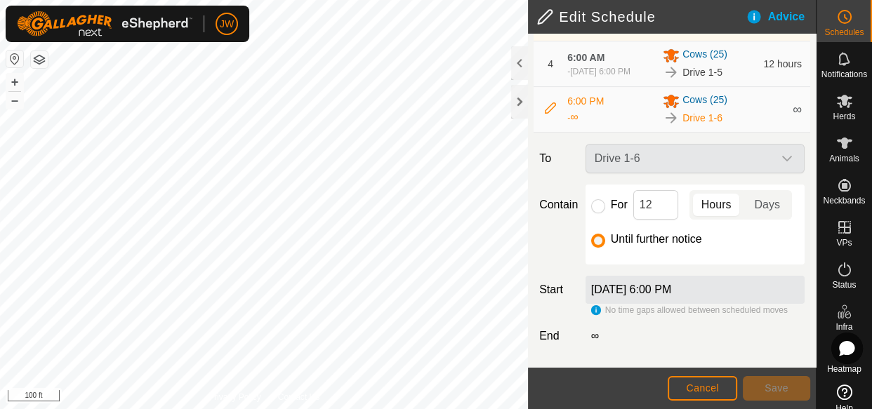
scroll to position [333, 0]
click at [596, 199] on input "For" at bounding box center [598, 206] width 14 height 14
radio input "true"
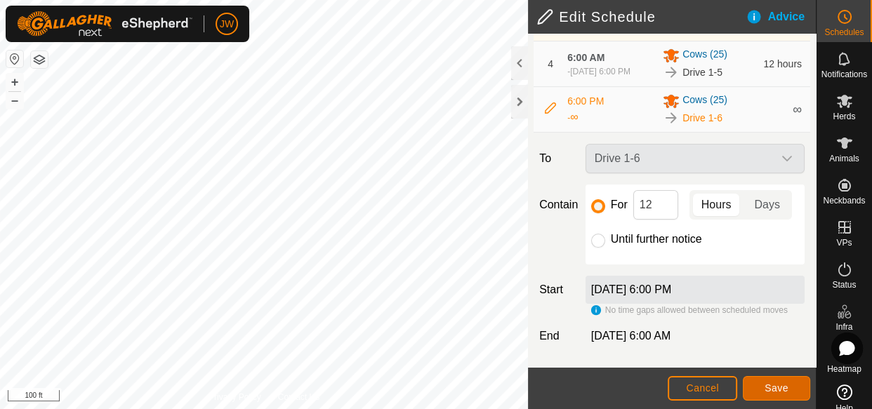
click at [766, 386] on span "Save" at bounding box center [777, 388] width 24 height 11
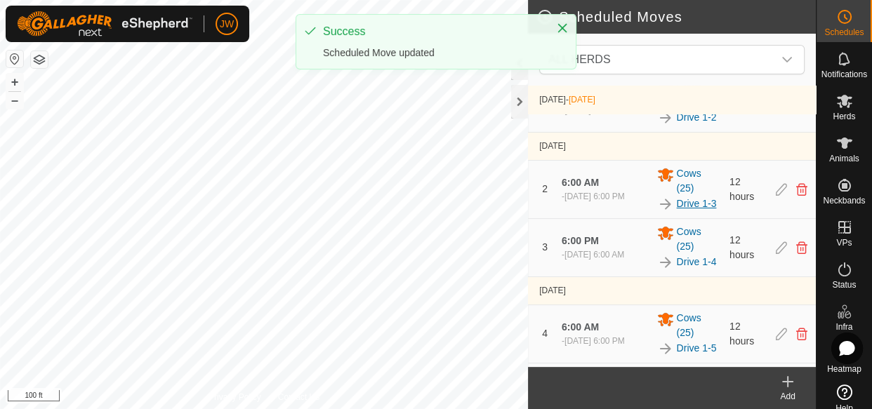
scroll to position [93, 0]
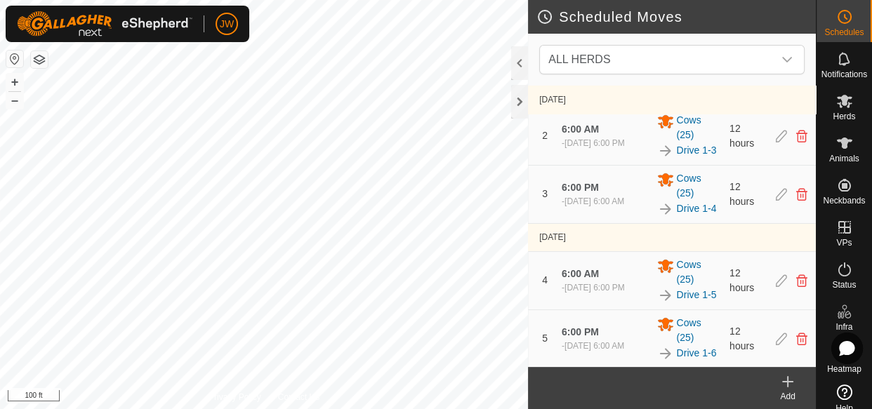
click at [792, 382] on icon at bounding box center [788, 382] width 10 height 0
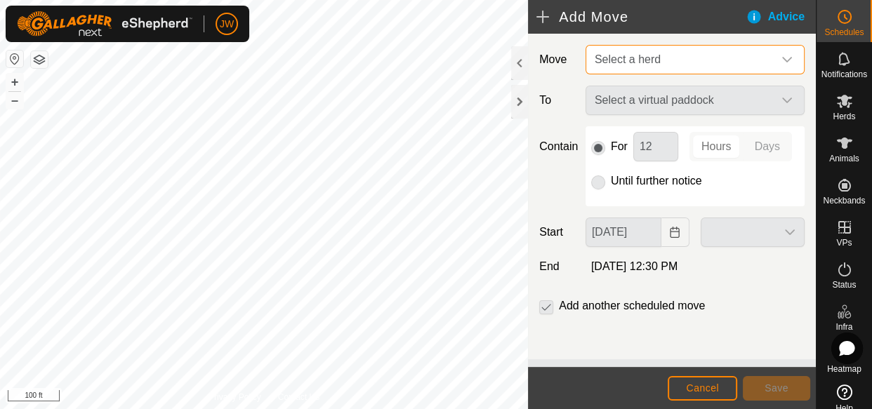
click at [679, 53] on span "Select a herd" at bounding box center [681, 60] width 184 height 28
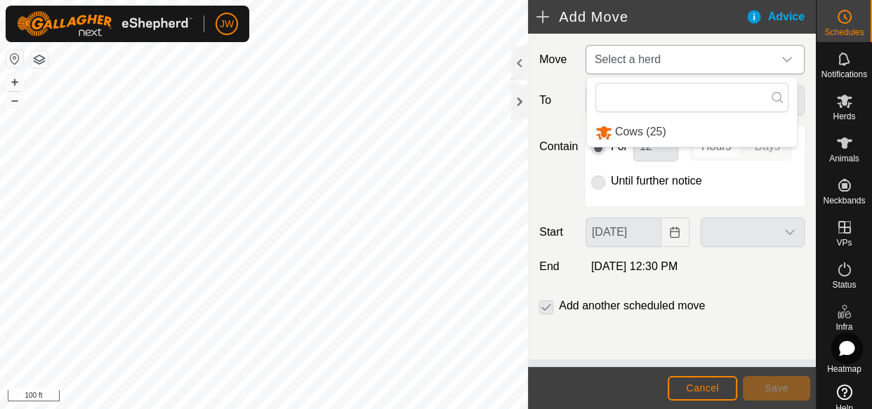
click at [637, 134] on li "Cows (25)" at bounding box center [692, 132] width 210 height 29
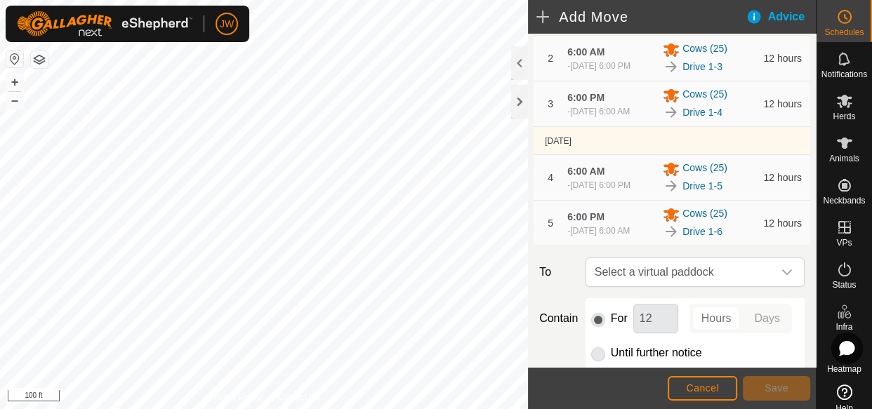
scroll to position [401, 0]
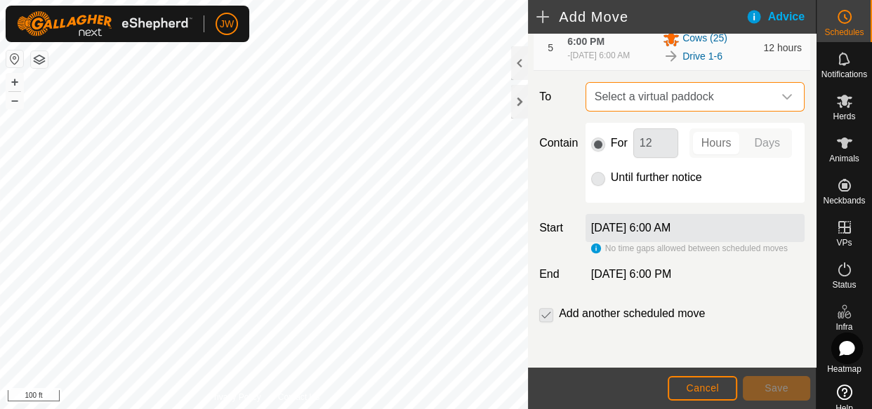
click at [698, 83] on span "Select a virtual paddock" at bounding box center [681, 97] width 184 height 28
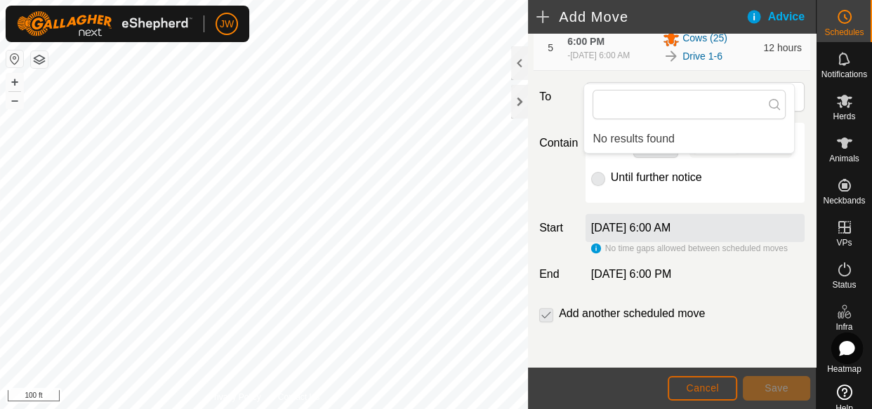
click at [697, 390] on span "Cancel" at bounding box center [702, 388] width 33 height 11
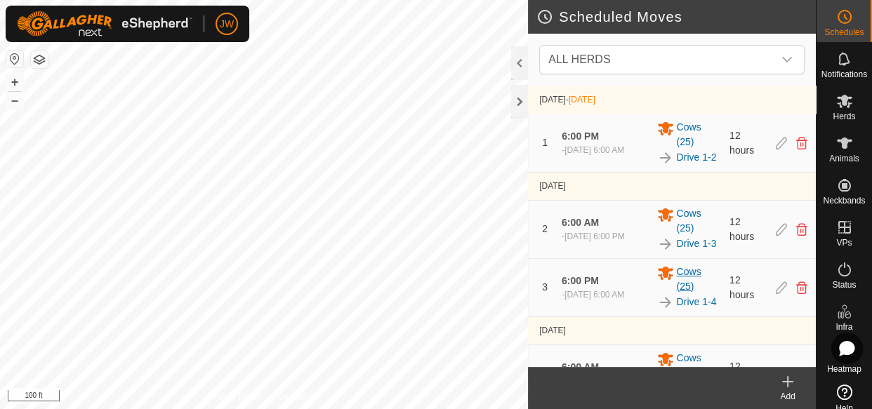
scroll to position [93, 0]
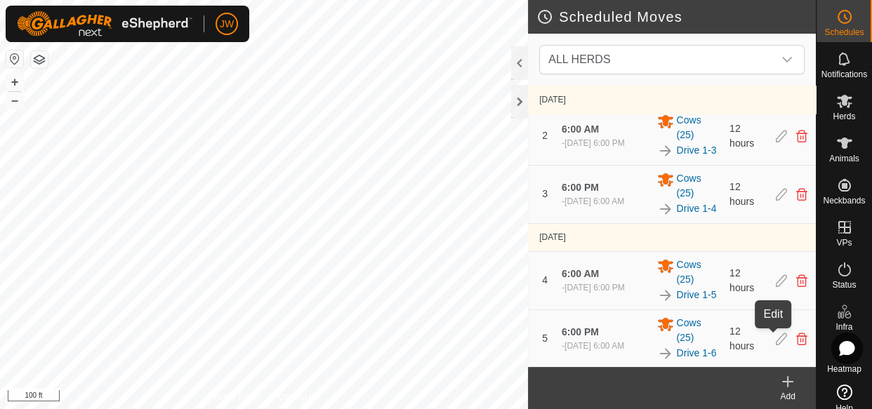
click at [776, 342] on icon at bounding box center [781, 339] width 11 height 13
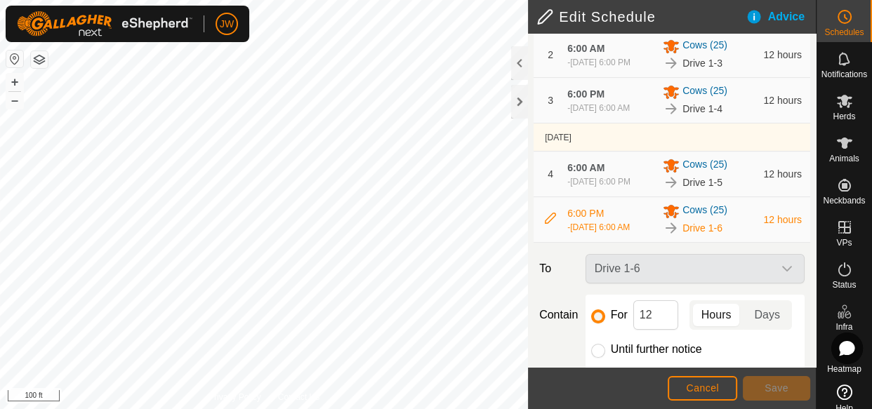
scroll to position [339, 0]
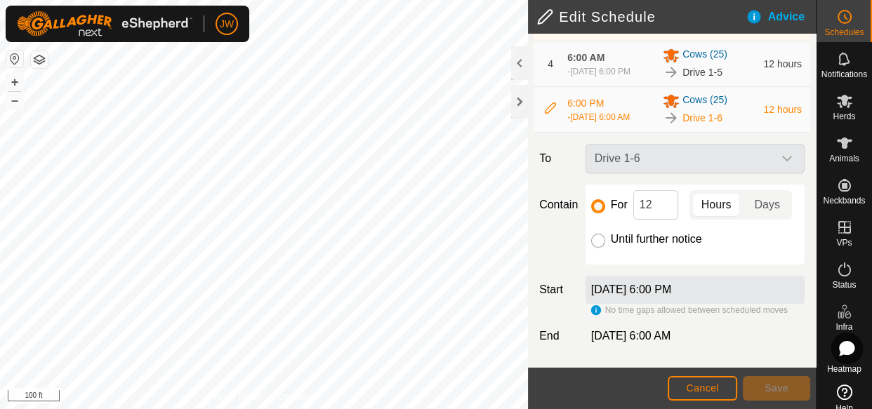
click at [598, 240] on input "Until further notice" at bounding box center [598, 241] width 14 height 14
radio input "true"
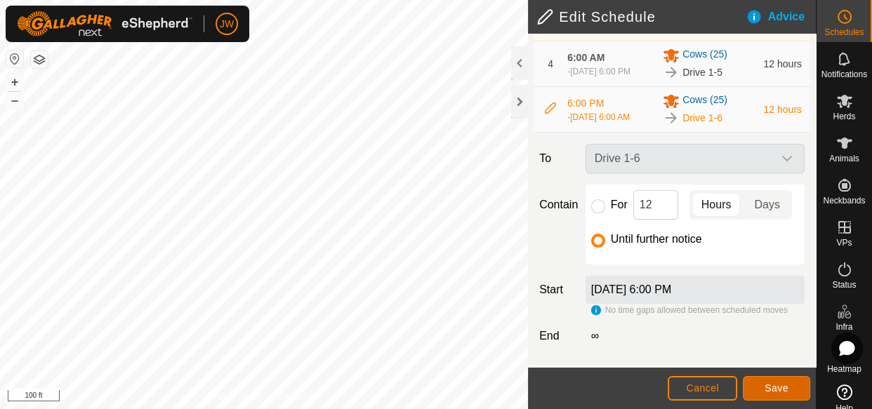
click at [782, 386] on span "Save" at bounding box center [777, 388] width 24 height 11
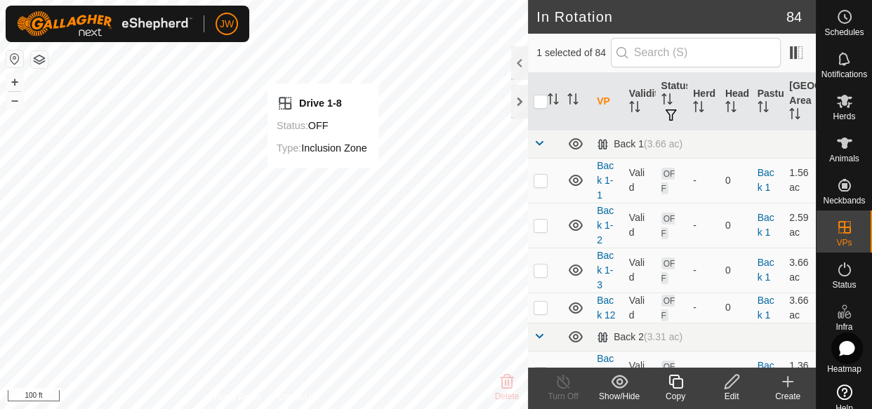
checkbox input "true"
checkbox input "false"
click at [730, 382] on icon at bounding box center [732, 382] width 18 height 17
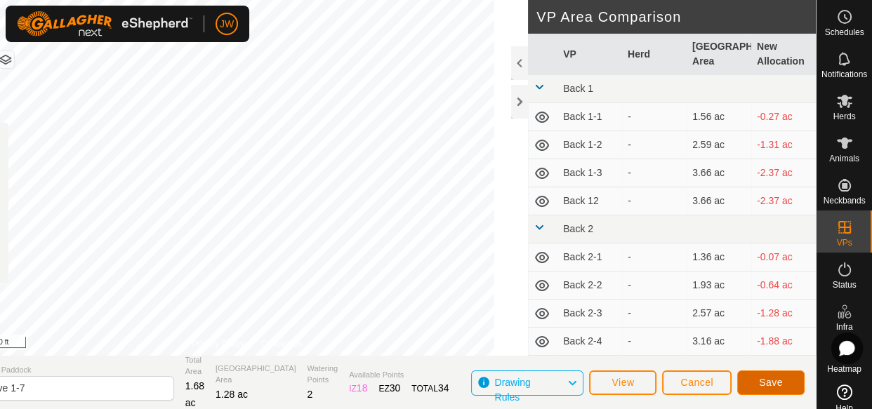
click at [774, 381] on span "Save" at bounding box center [771, 382] width 24 height 11
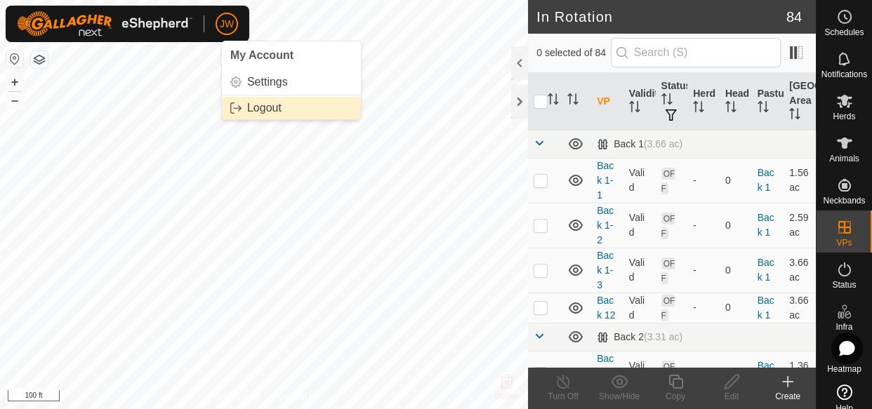
click at [258, 107] on link "Logout" at bounding box center [291, 108] width 139 height 22
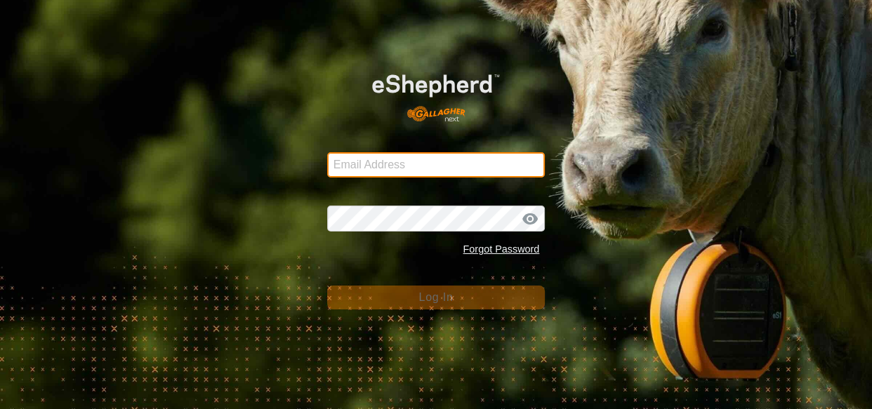
type input "[EMAIL_ADDRESS][DOMAIN_NAME]"
